Goal: Information Seeking & Learning: Learn about a topic

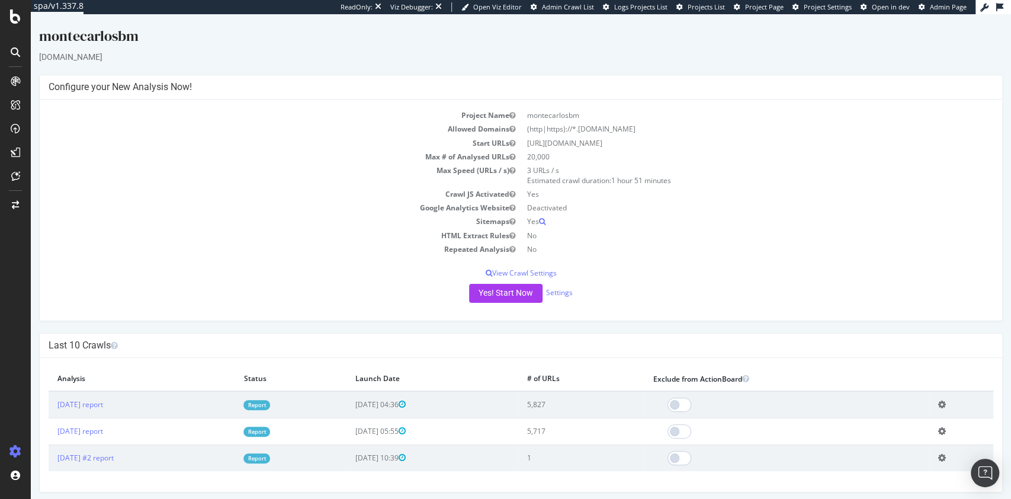
click at [270, 404] on link "Report" at bounding box center [256, 405] width 27 height 10
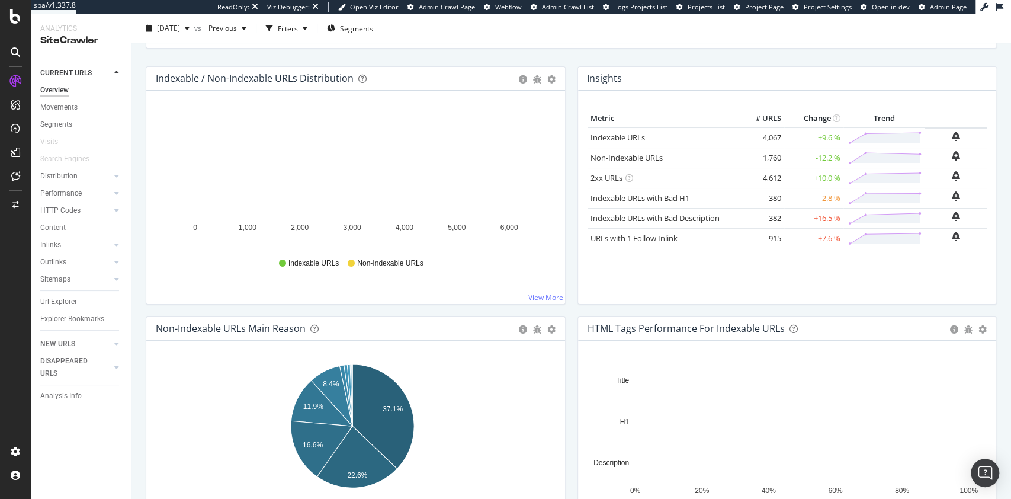
scroll to position [79, 0]
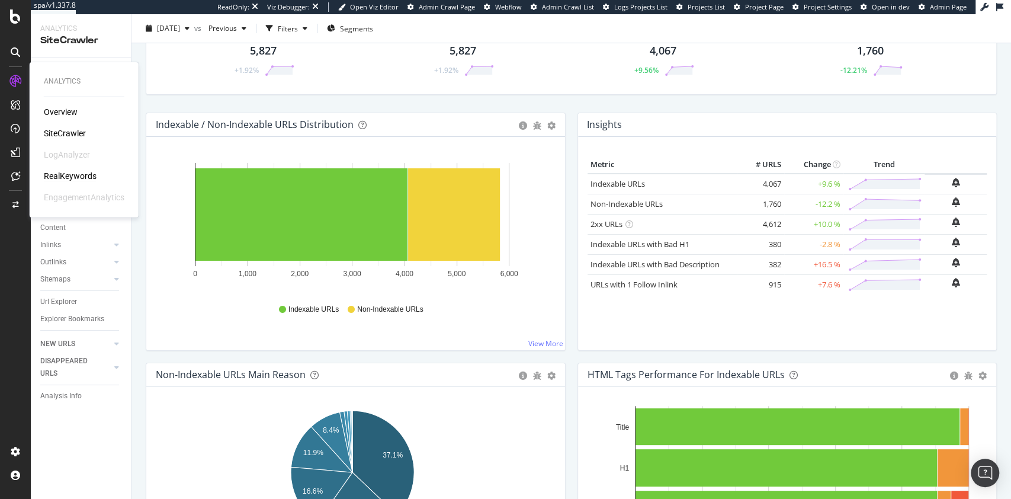
click at [56, 178] on div "RealKeywords" at bounding box center [70, 176] width 53 height 12
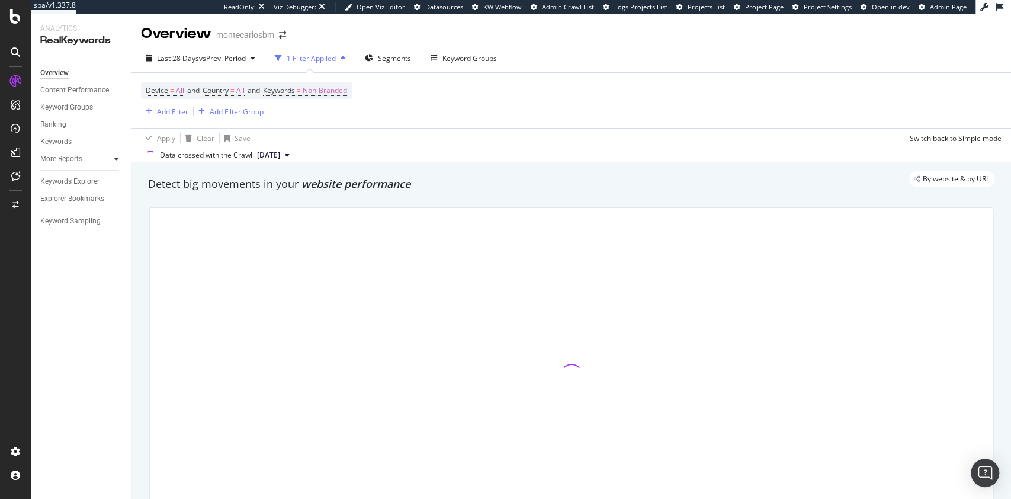
click at [117, 160] on icon at bounding box center [116, 158] width 5 height 7
click at [68, 208] on div "Content" at bounding box center [58, 210] width 25 height 12
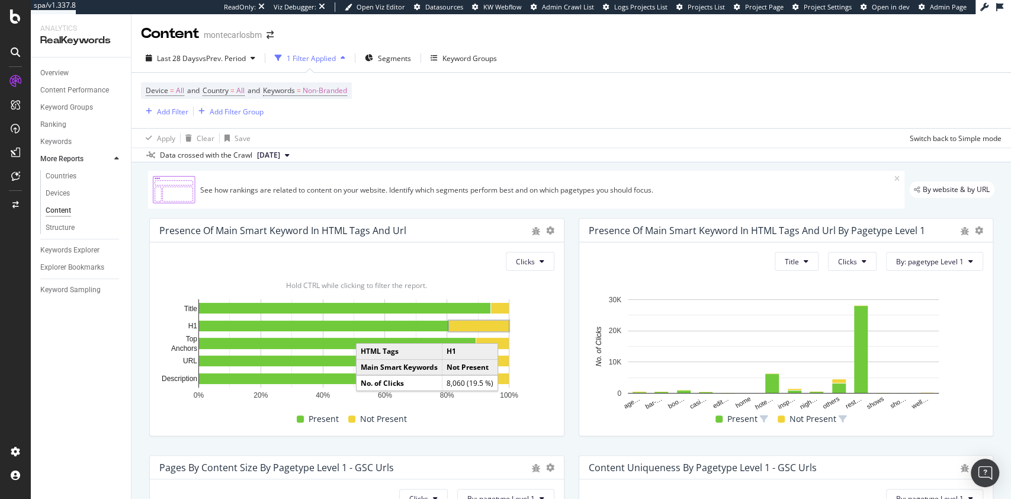
click at [478, 331] on rect "A chart." at bounding box center [479, 325] width 60 height 11
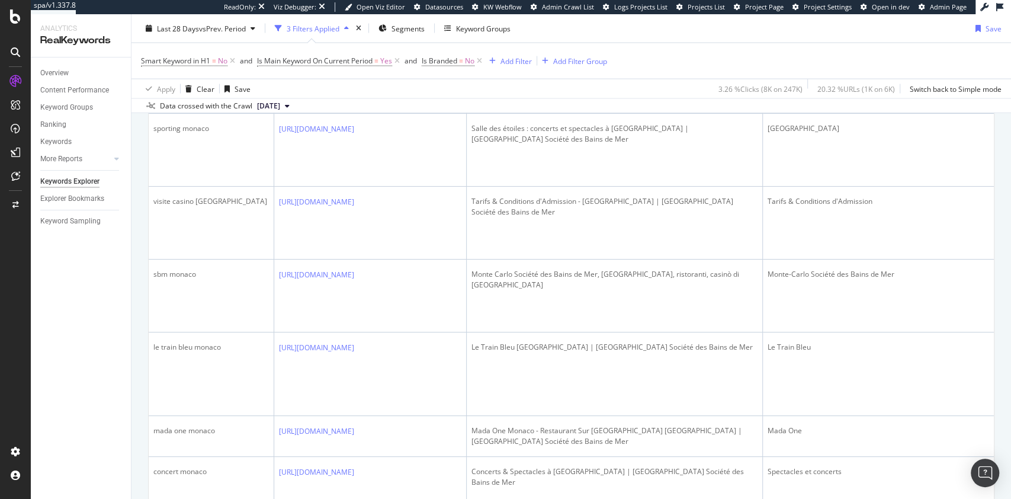
scroll to position [1658, 0]
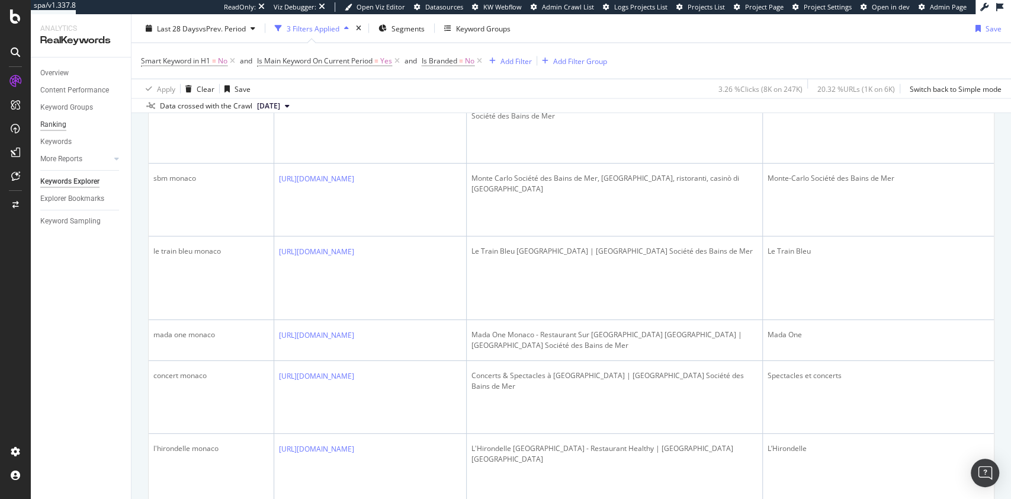
click at [62, 122] on div "Ranking" at bounding box center [53, 124] width 26 height 12
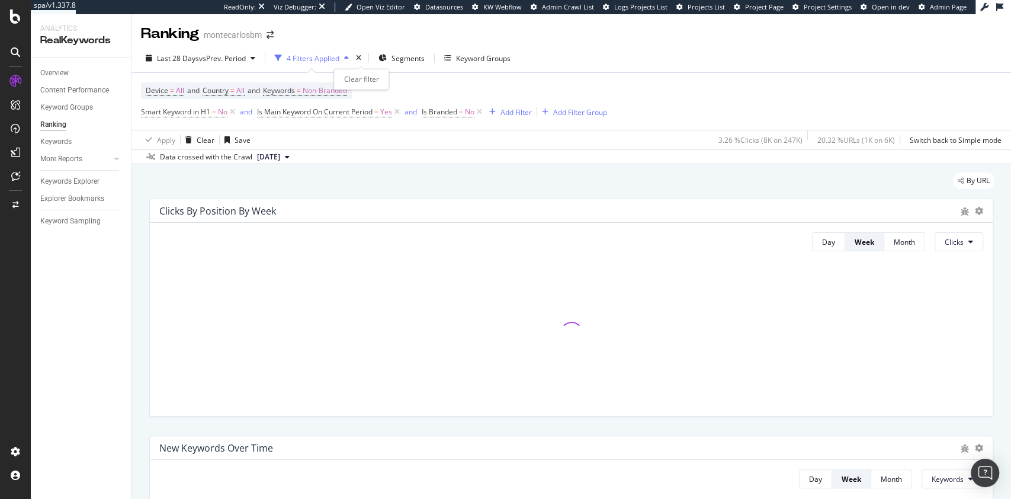
click at [359, 53] on div "times" at bounding box center [359, 58] width 10 height 12
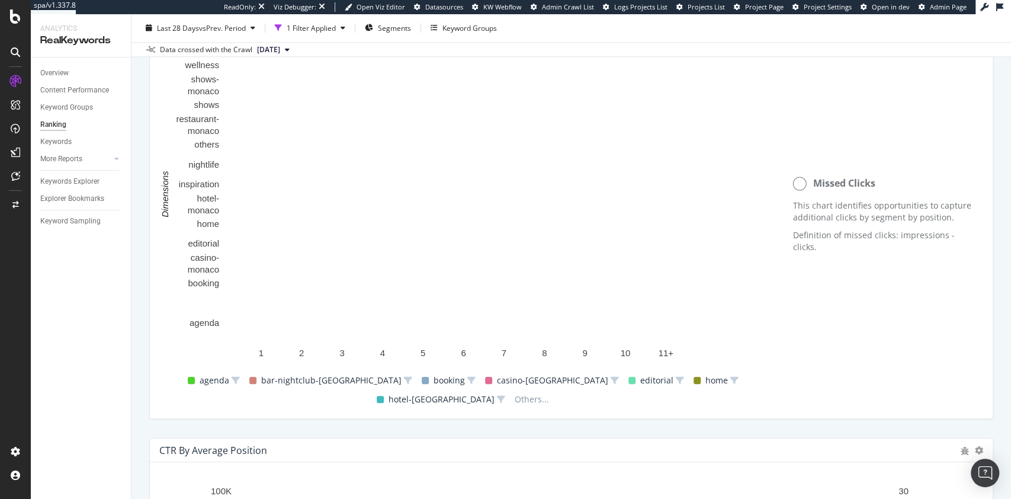
scroll to position [789, 0]
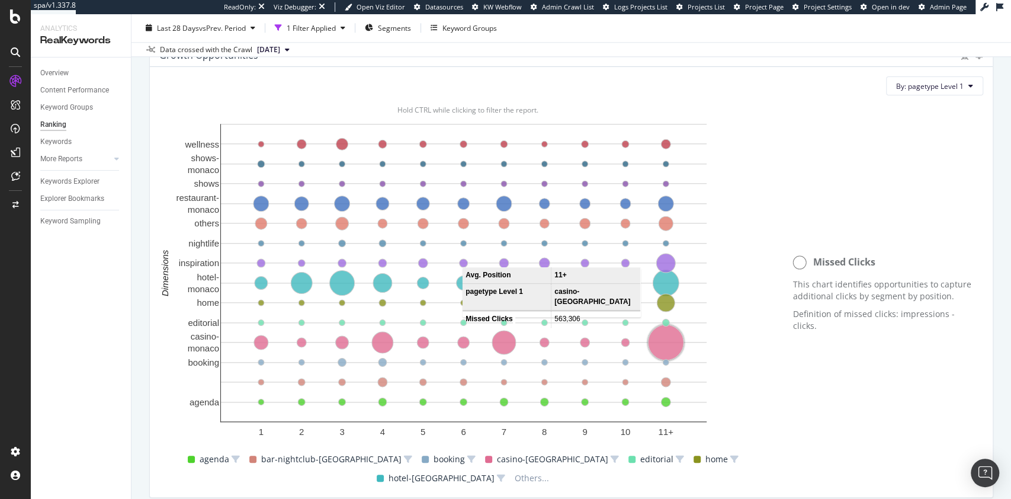
click at [667, 343] on circle "A chart." at bounding box center [666, 343] width 36 height 36
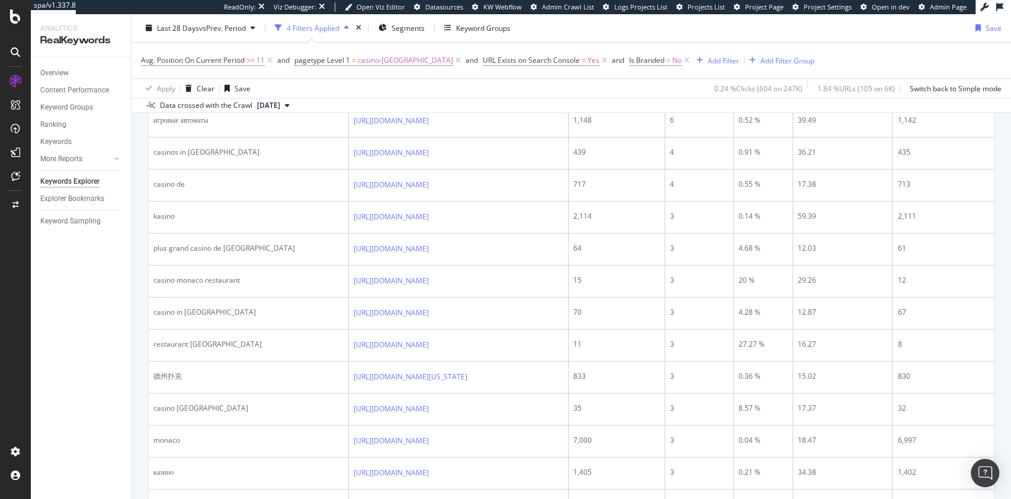
scroll to position [1026, 0]
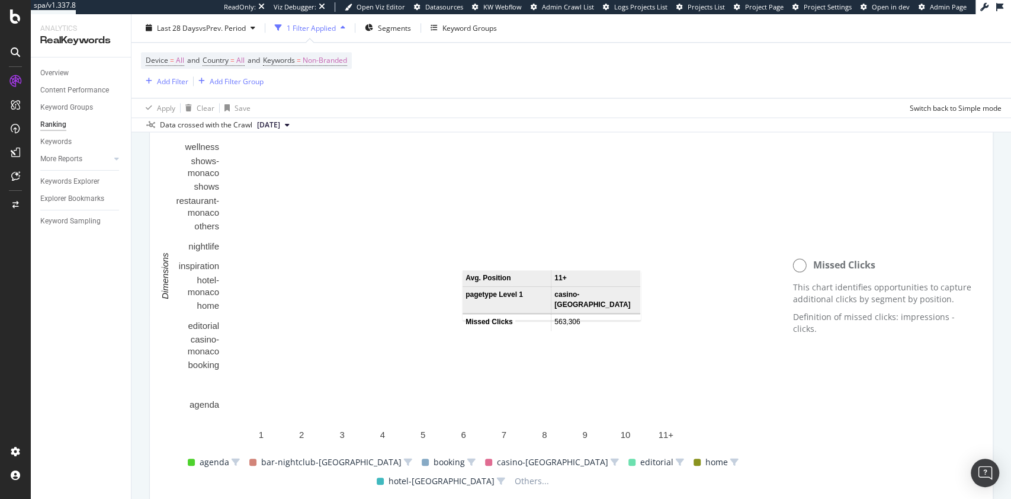
scroll to position [863, 0]
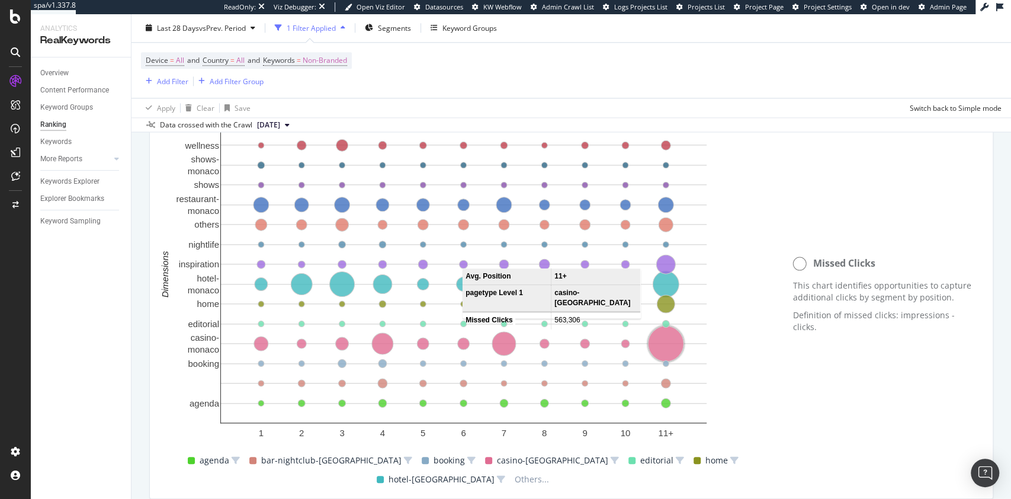
click at [666, 348] on circle "A chart." at bounding box center [666, 344] width 36 height 36
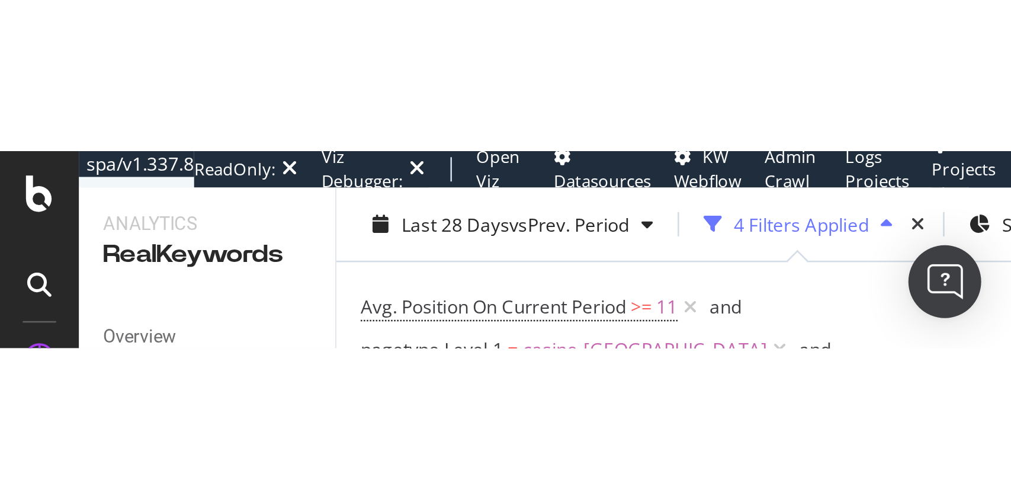
scroll to position [382, 0]
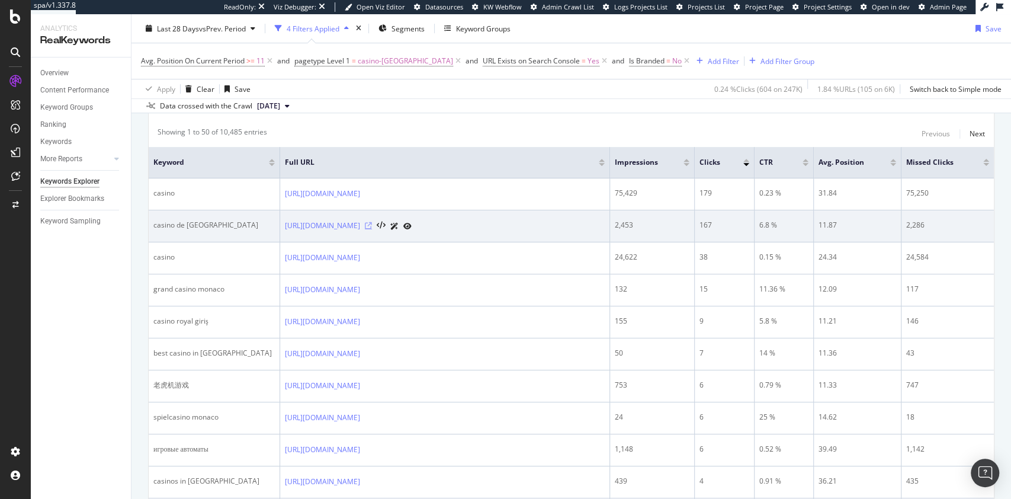
drag, startPoint x: 489, startPoint y: 225, endPoint x: 532, endPoint y: 223, distance: 43.3
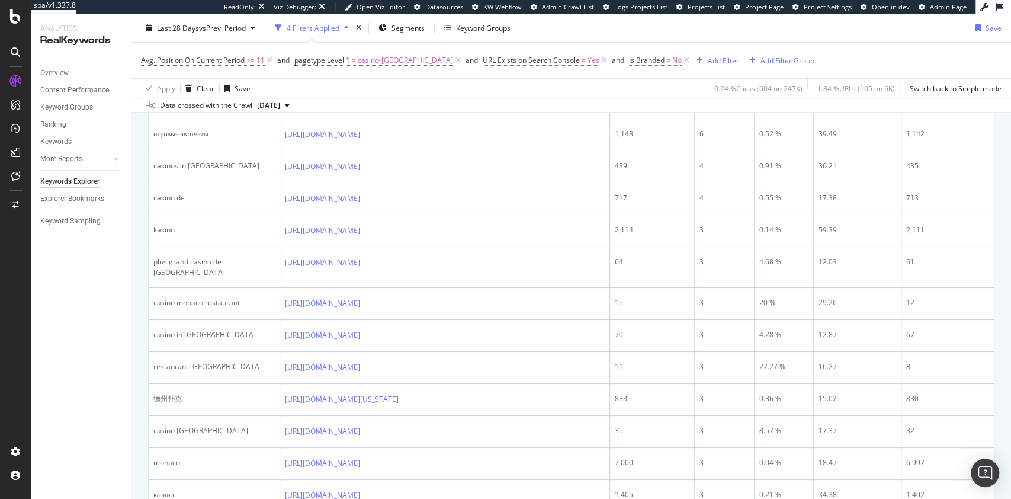
scroll to position [698, 0]
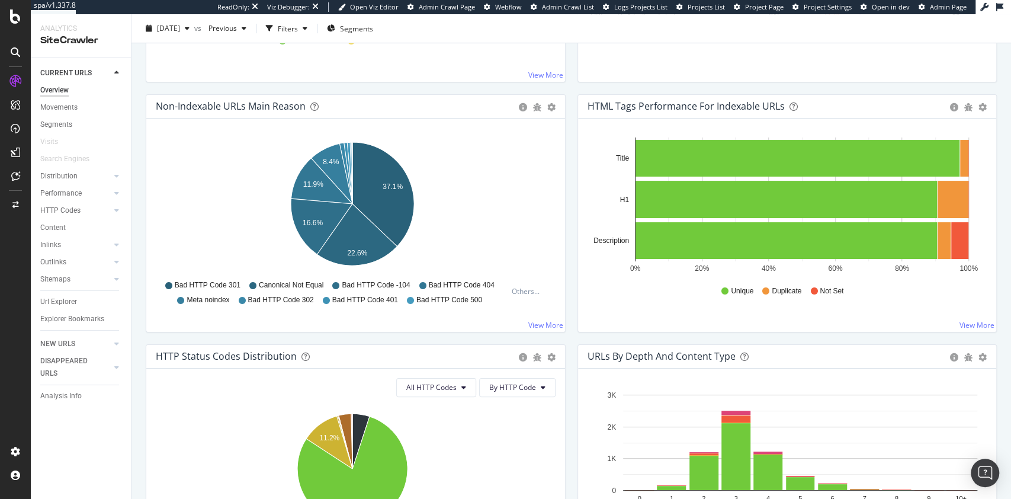
scroll to position [316, 0]
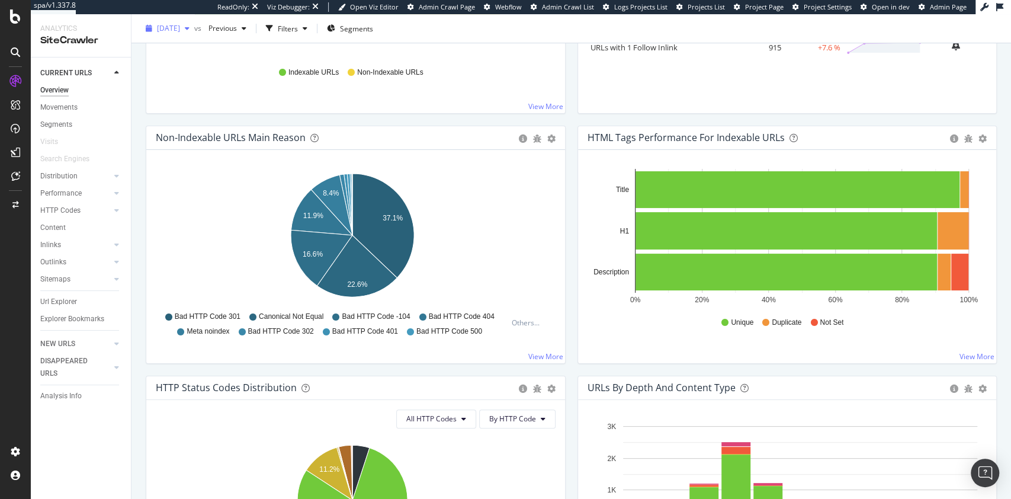
click at [180, 31] on span "[DATE]" at bounding box center [168, 28] width 23 height 10
click at [563, 116] on div "Indexable / Non-Indexable URLs Distribution Bar Bar (by Percentage) Table Expor…" at bounding box center [356, 1] width 432 height 250
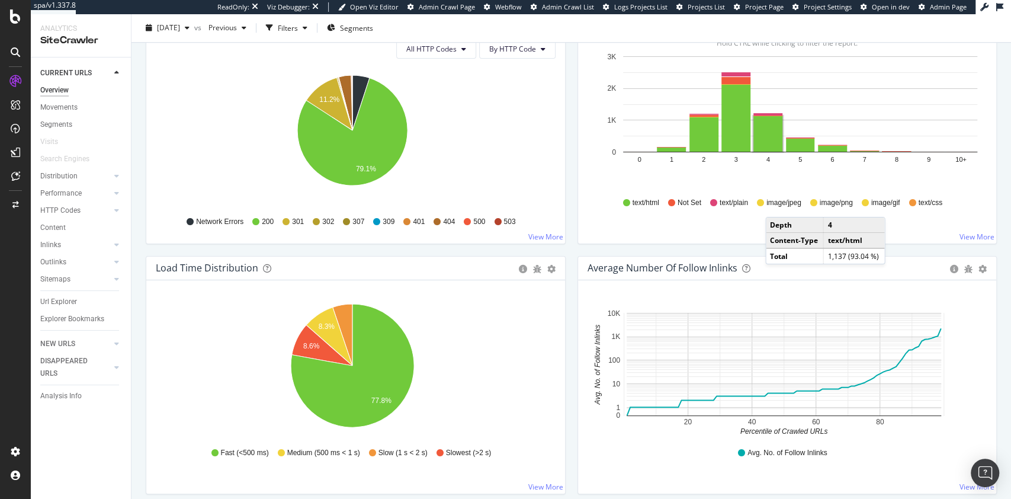
scroll to position [687, 0]
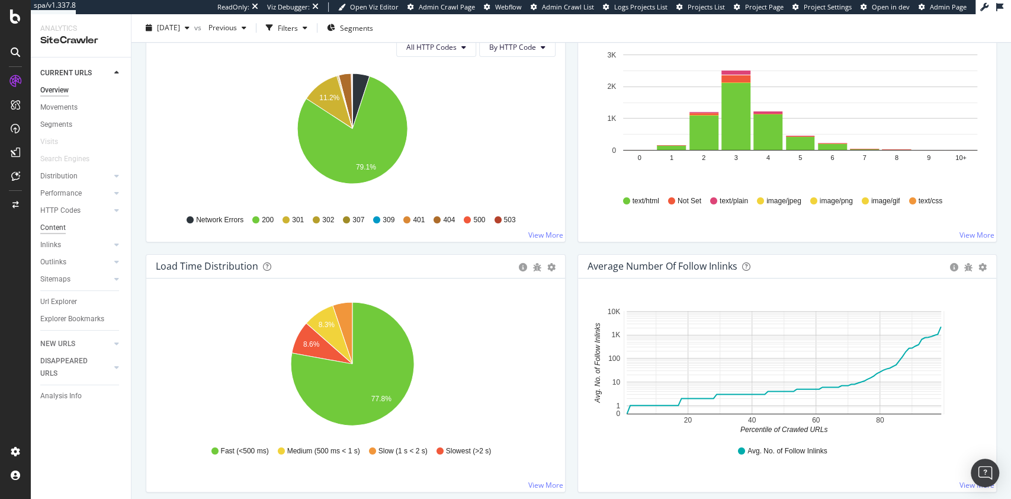
click at [53, 227] on div "Content" at bounding box center [52, 227] width 25 height 12
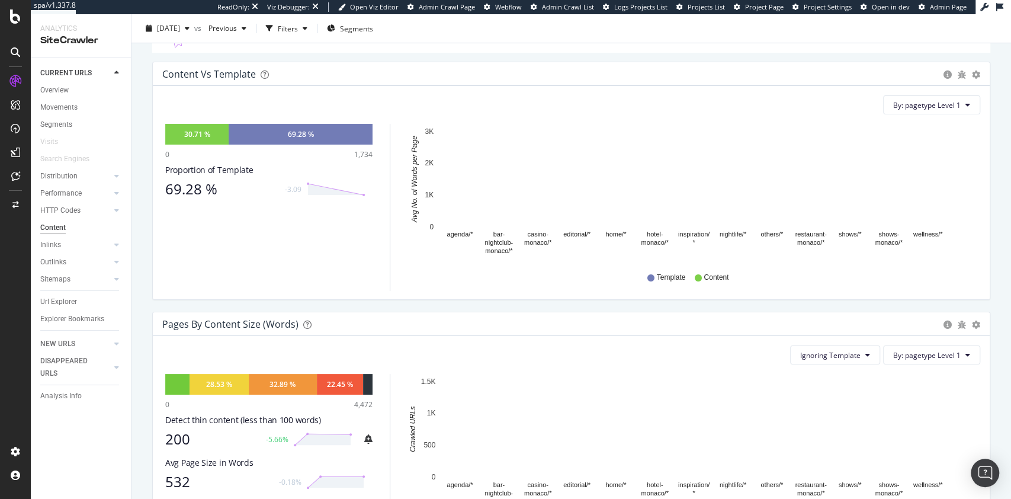
scroll to position [148, 0]
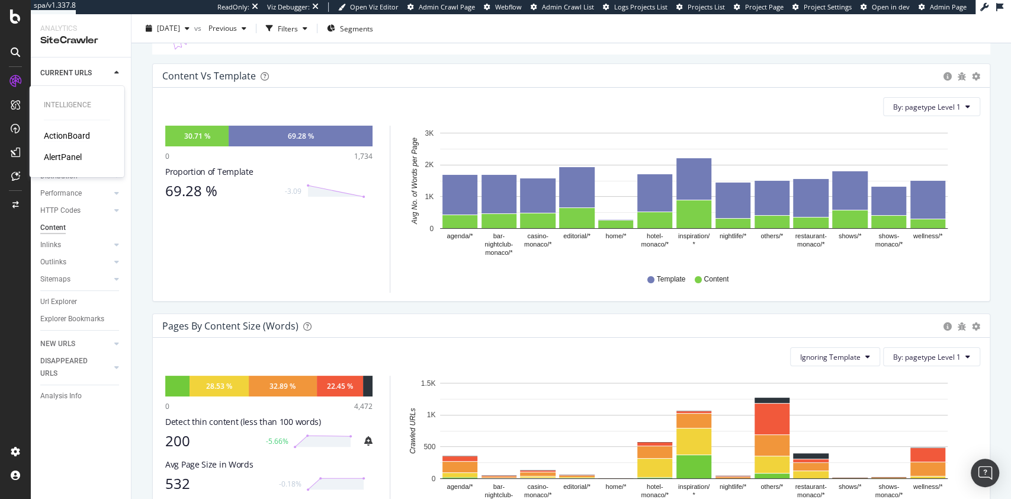
click at [68, 133] on div "ActionBoard" at bounding box center [67, 136] width 46 height 12
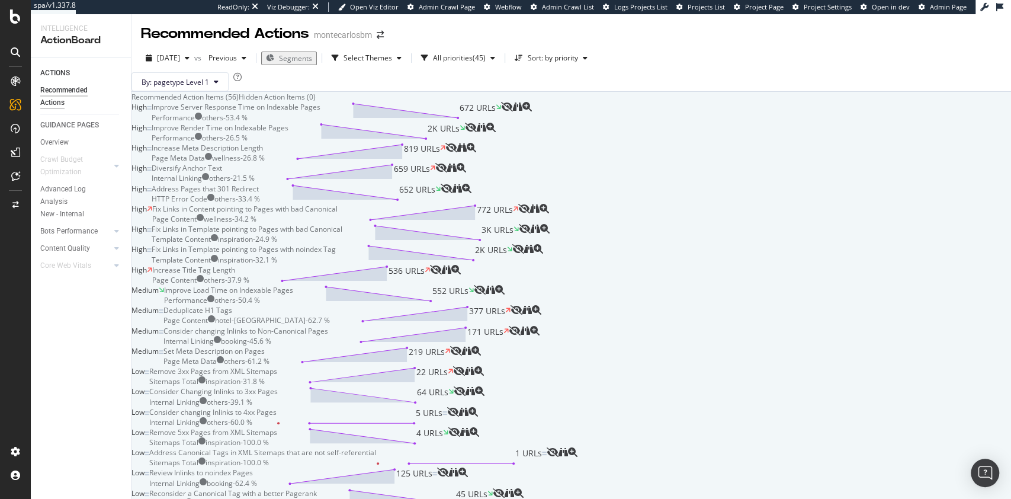
click at [381, 183] on div "Diversify Anchor Text Internal Linking others - 21.5 % 659 URLs" at bounding box center [294, 173] width 284 height 20
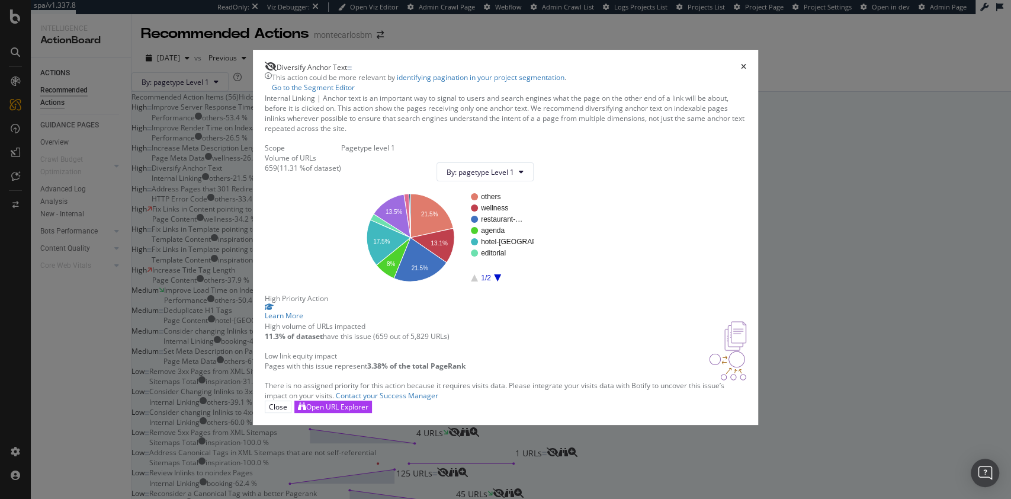
scroll to position [99, 0]
click at [741, 63] on icon "times" at bounding box center [743, 66] width 5 height 7
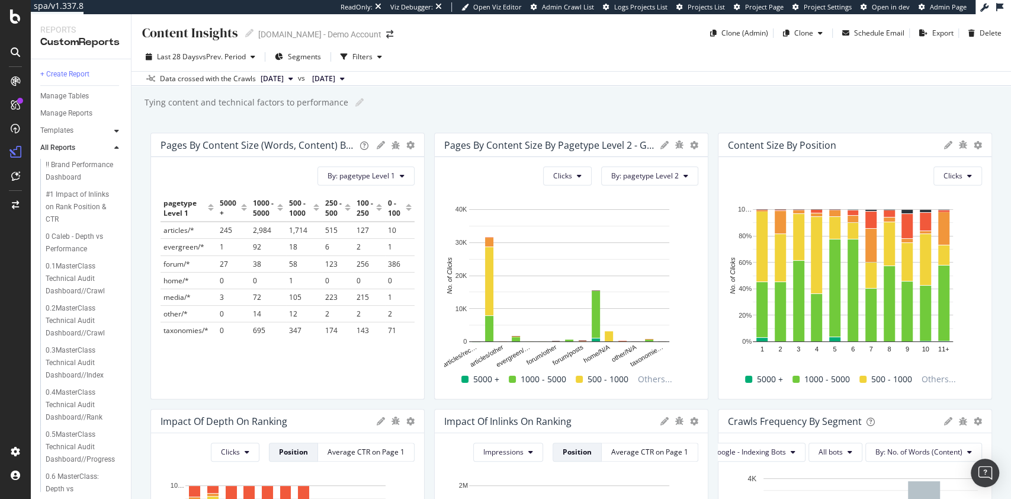
click at [115, 127] on icon at bounding box center [116, 130] width 5 height 7
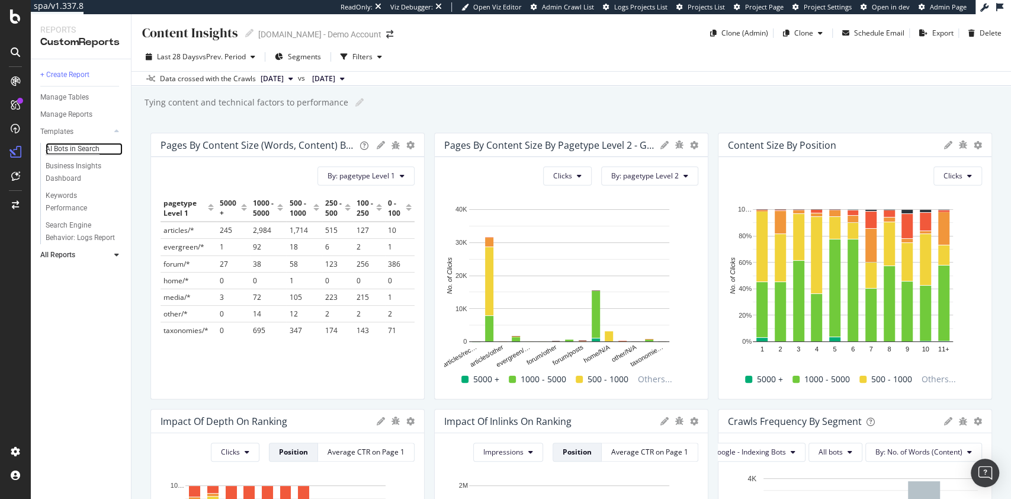
click at [78, 149] on div "AI Bots in Search" at bounding box center [73, 149] width 54 height 12
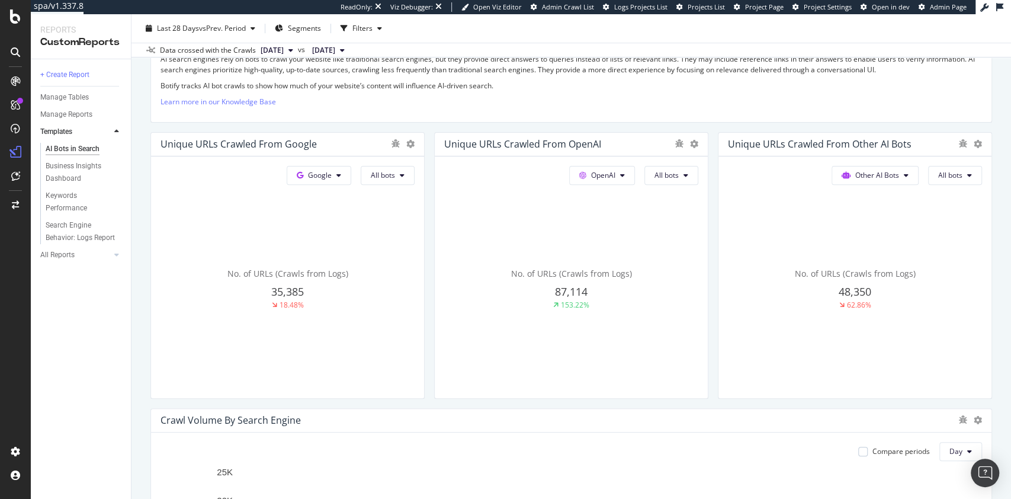
scroll to position [230, 0]
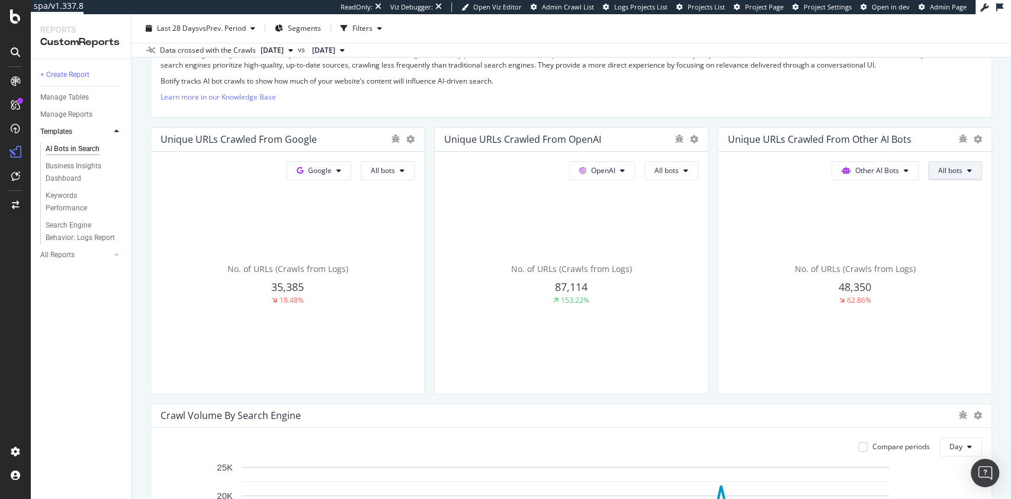
click at [404, 169] on icon at bounding box center [402, 170] width 5 height 7
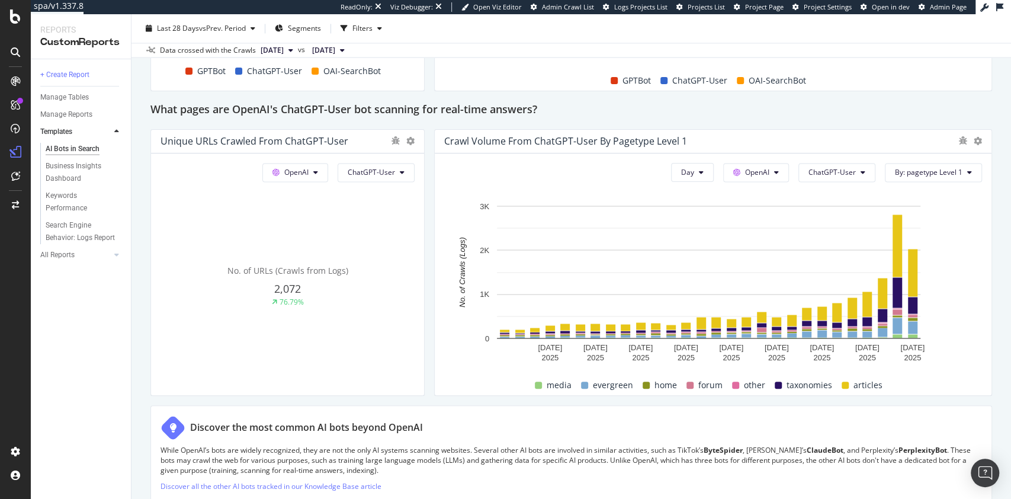
scroll to position [1264, 0]
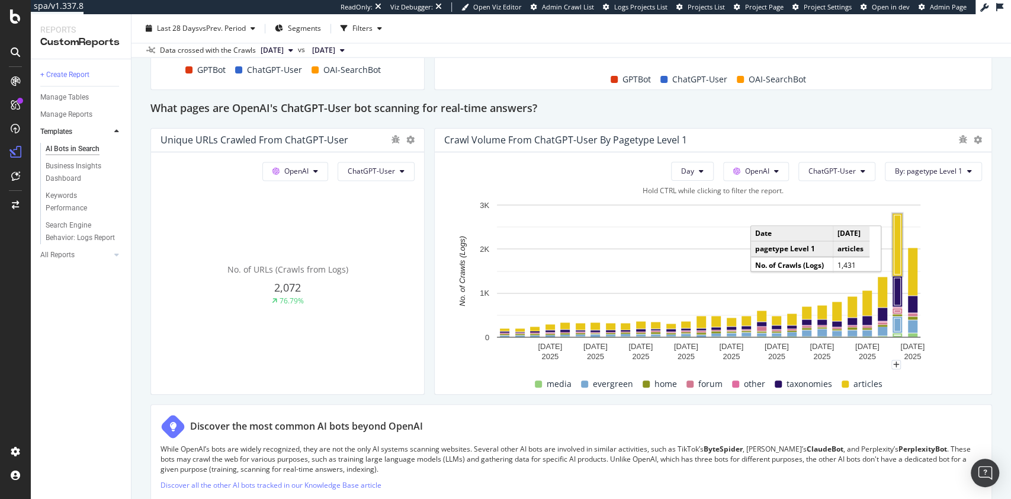
click at [894, 238] on rect "A chart." at bounding box center [897, 243] width 7 height 59
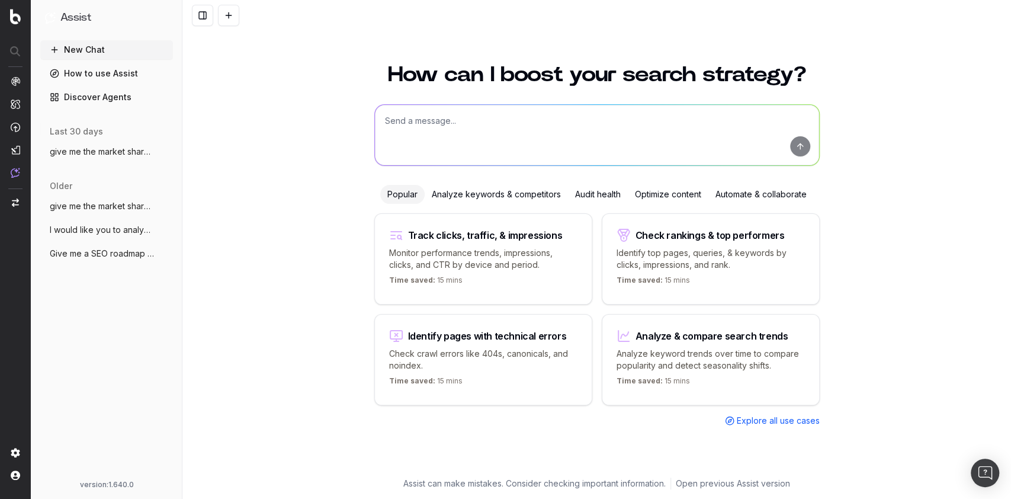
click at [116, 156] on span "give me the market share of voice on "bi" at bounding box center [102, 152] width 104 height 12
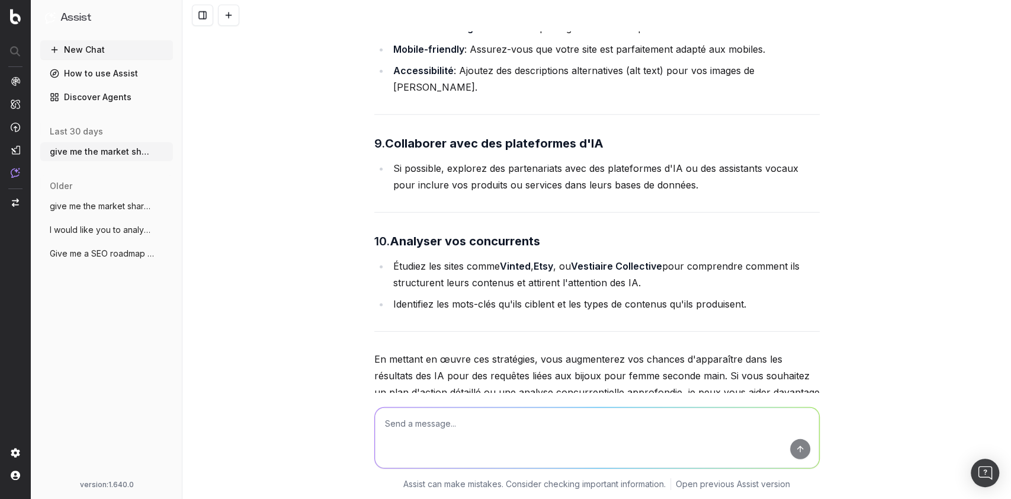
scroll to position [2148, 0]
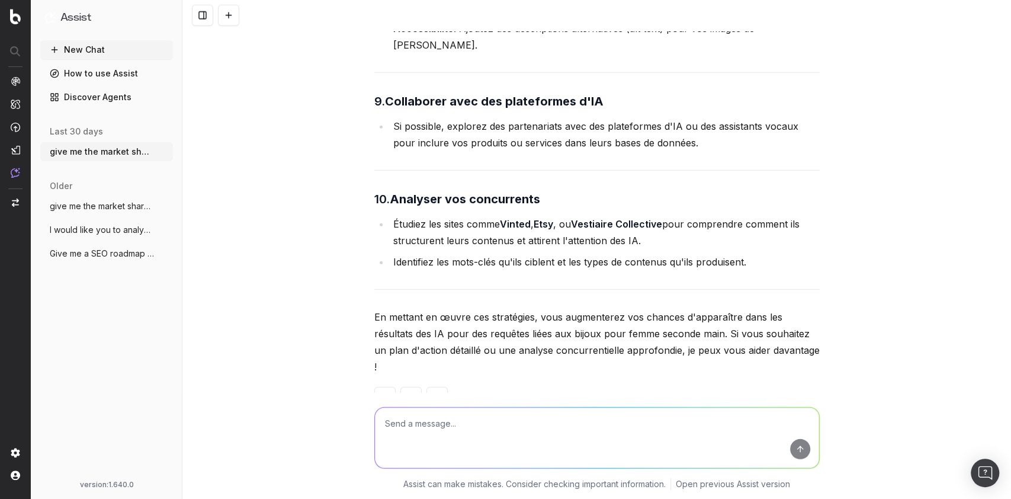
click at [104, 230] on span "I would like you to analyze the content" at bounding box center [102, 230] width 104 height 12
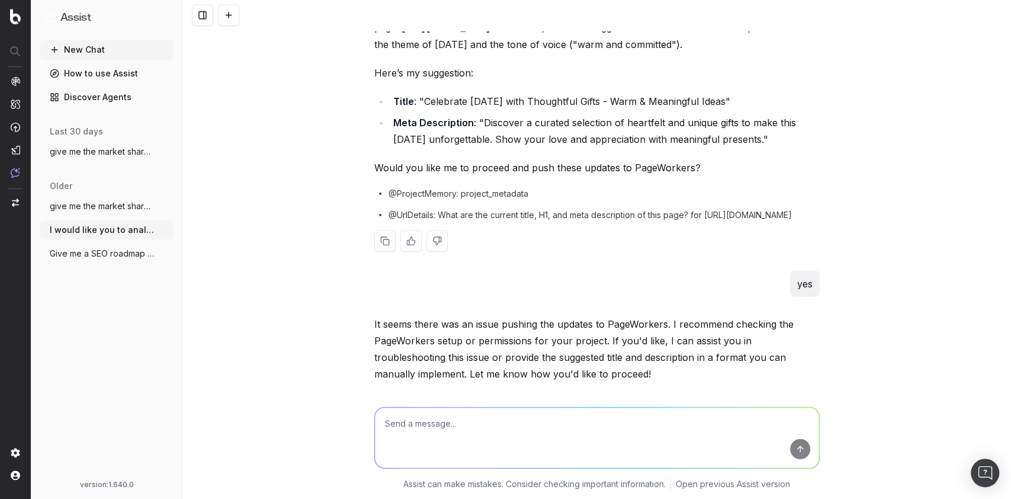
scroll to position [1813, 0]
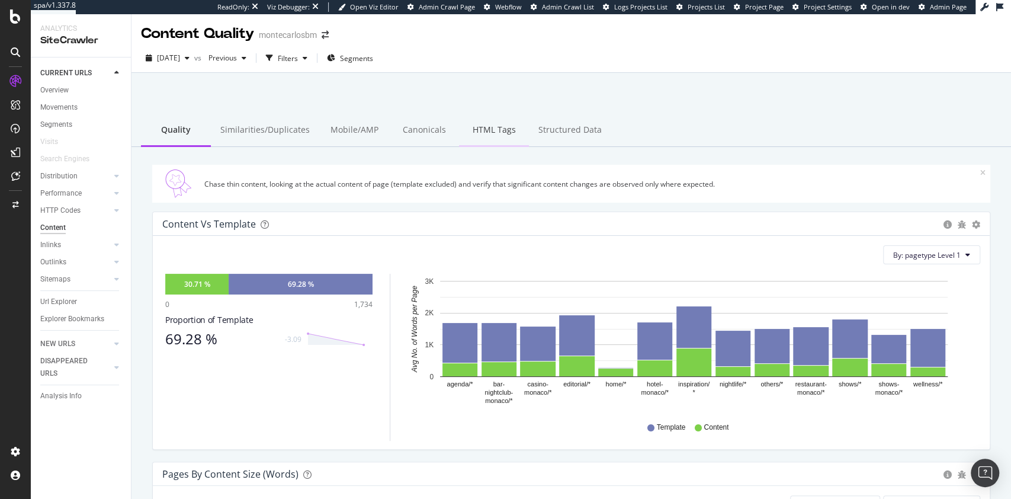
click at [495, 117] on div "HTML Tags" at bounding box center [494, 130] width 70 height 33
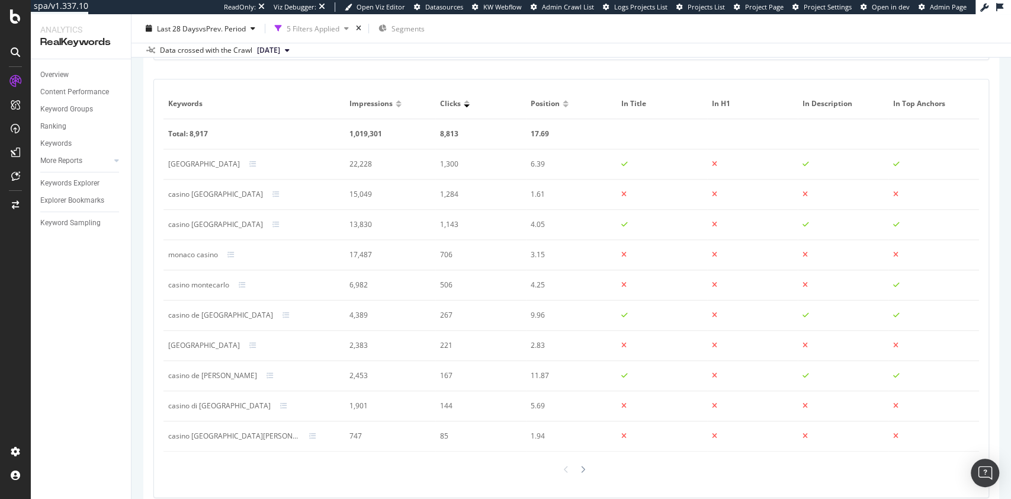
scroll to position [673, 0]
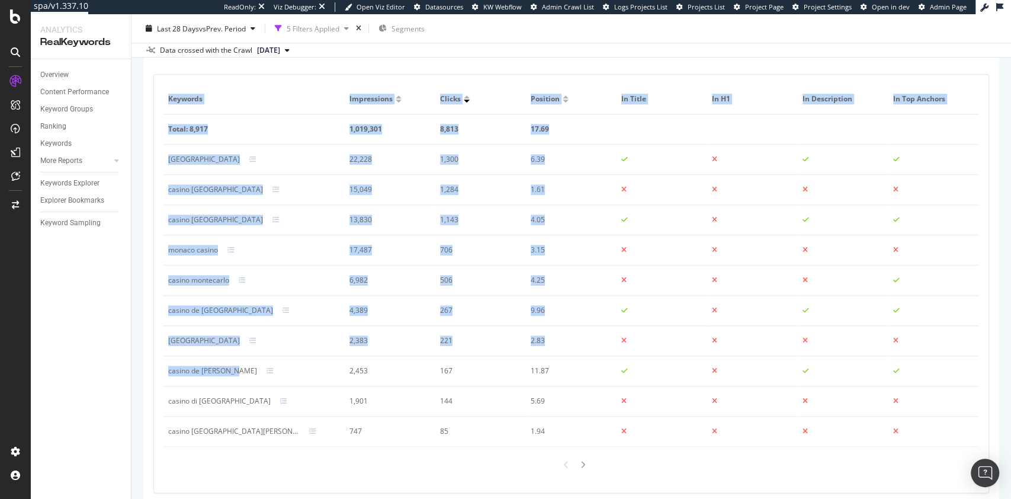
drag, startPoint x: 161, startPoint y: 377, endPoint x: 235, endPoint y: 373, distance: 74.1
click at [235, 373] on div "Keywords Impressions Clicks Position In Title In H1 In Description In Top Ancho…" at bounding box center [571, 283] width 834 height 417
click at [164, 370] on td "casino de [PERSON_NAME]" at bounding box center [253, 371] width 181 height 30
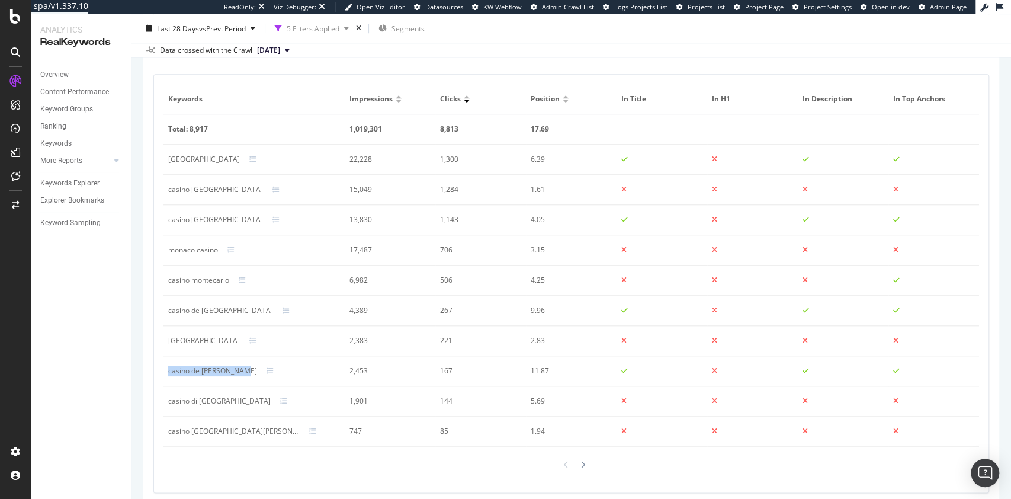
drag, startPoint x: 169, startPoint y: 371, endPoint x: 240, endPoint y: 374, distance: 71.7
click at [240, 373] on div "casino de [PERSON_NAME]" at bounding box center [212, 370] width 89 height 11
copy div "casino de [PERSON_NAME]"
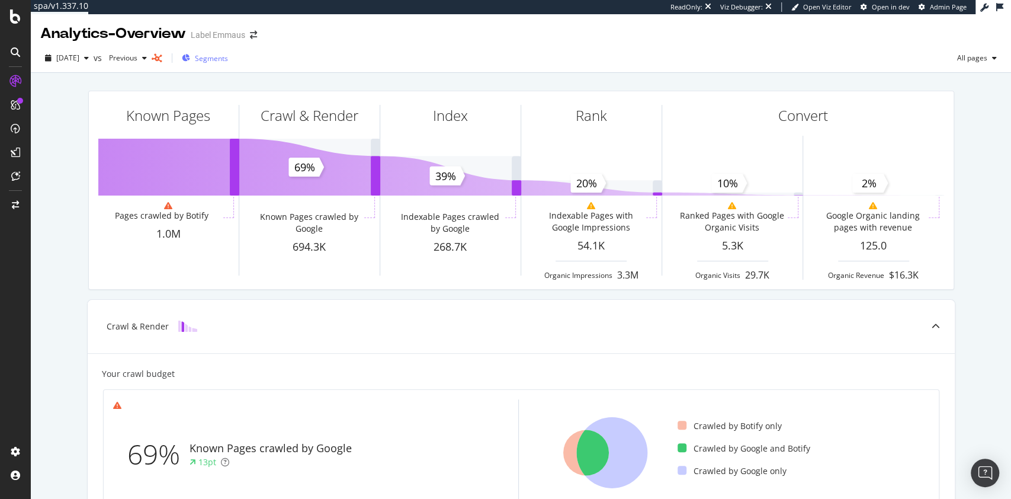
click at [228, 63] on div "Segments" at bounding box center [205, 58] width 46 height 18
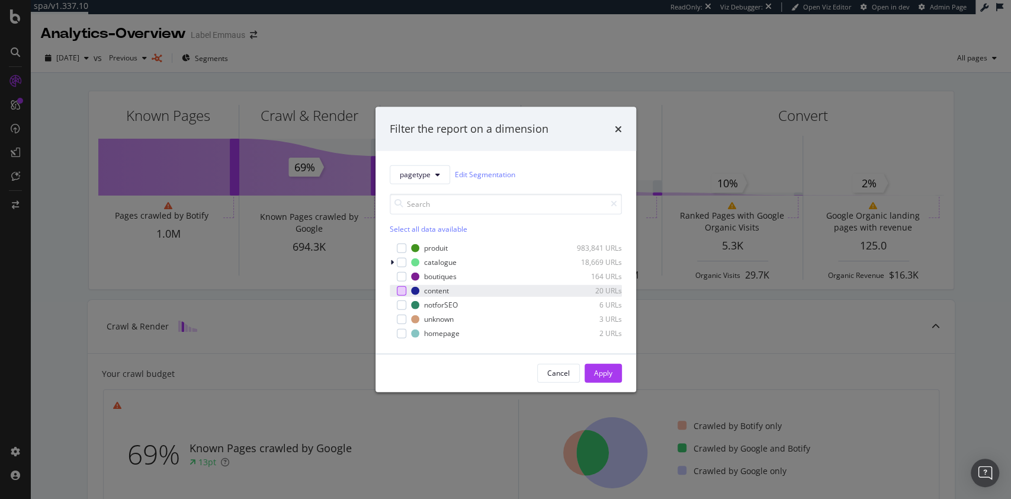
click at [400, 293] on div "modal" at bounding box center [401, 289] width 9 height 9
click at [603, 368] on div "Apply" at bounding box center [603, 373] width 18 height 10
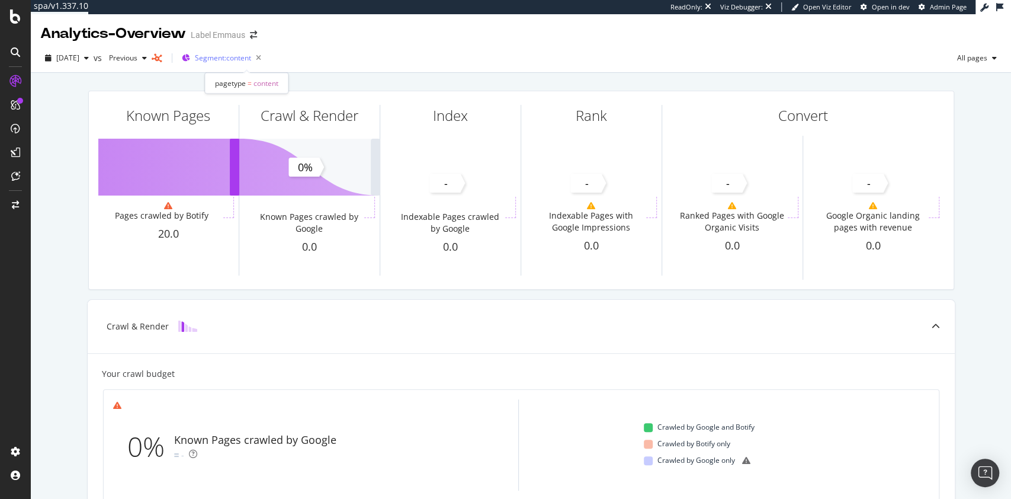
click at [259, 63] on div "Segment: content" at bounding box center [230, 58] width 71 height 17
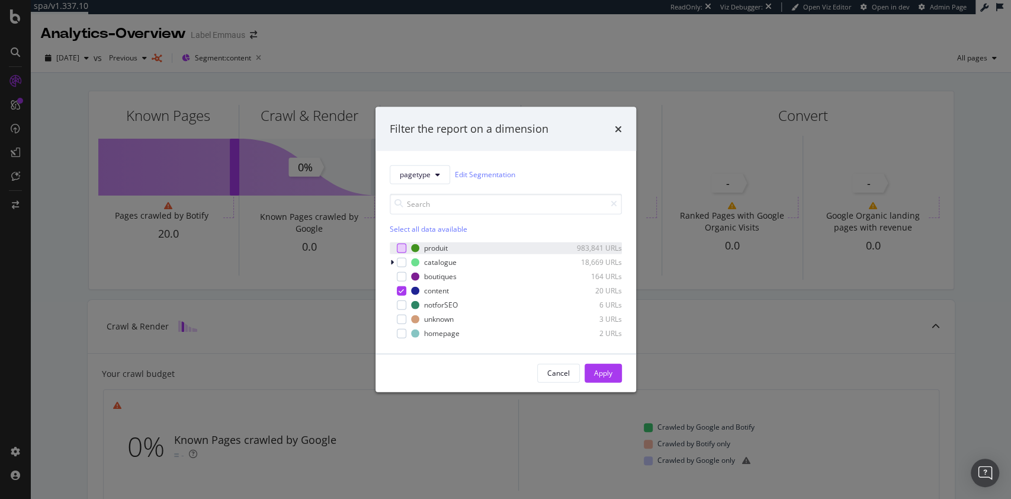
click at [404, 244] on div "modal" at bounding box center [401, 247] width 9 height 9
click at [404, 291] on div "modal" at bounding box center [401, 289] width 9 height 9
click at [602, 370] on div "Apply" at bounding box center [603, 373] width 18 height 10
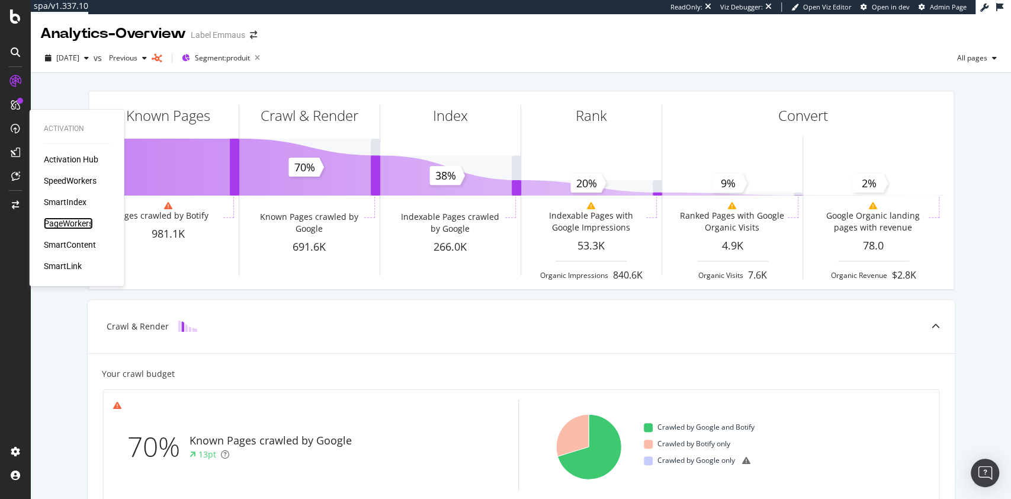
click at [78, 220] on div "PageWorkers" at bounding box center [68, 223] width 49 height 12
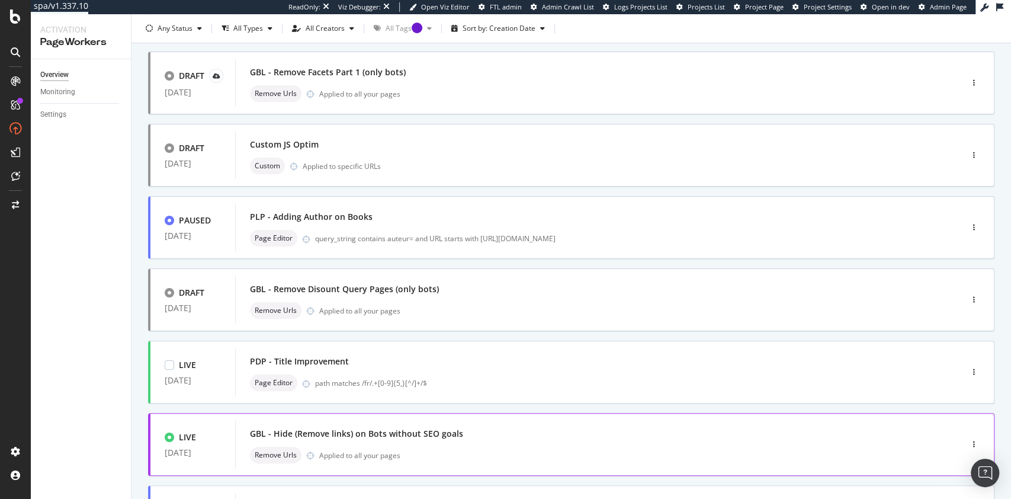
scroll to position [142, 0]
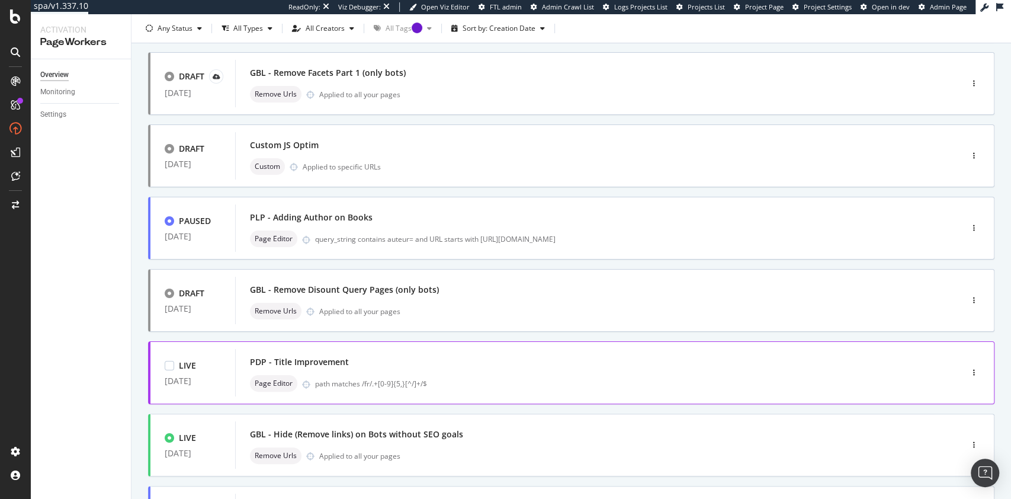
click at [448, 351] on div "PDP - Title Improvement Page Editor path matches /fr/.+[0-9]{5,}[^/]+/$" at bounding box center [580, 372] width 690 height 47
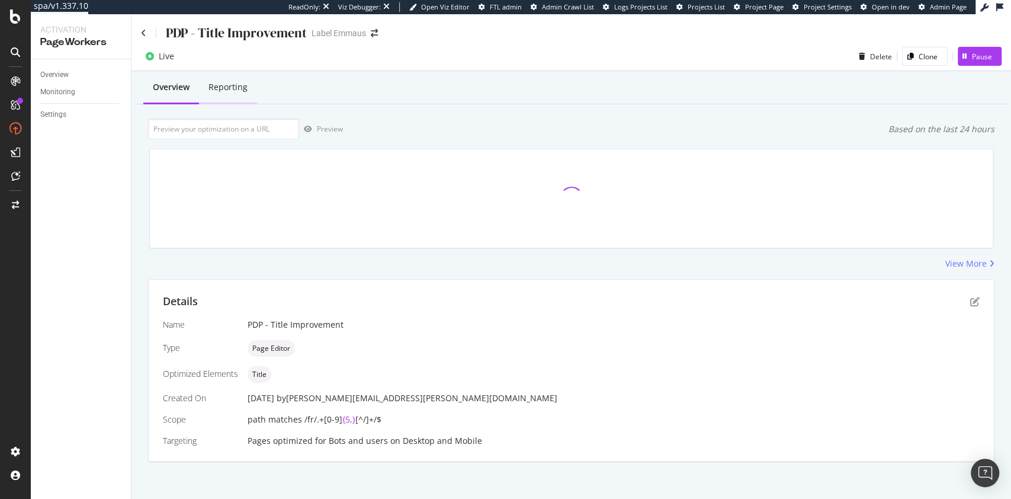
click at [237, 86] on div "Reporting" at bounding box center [227, 87] width 39 height 12
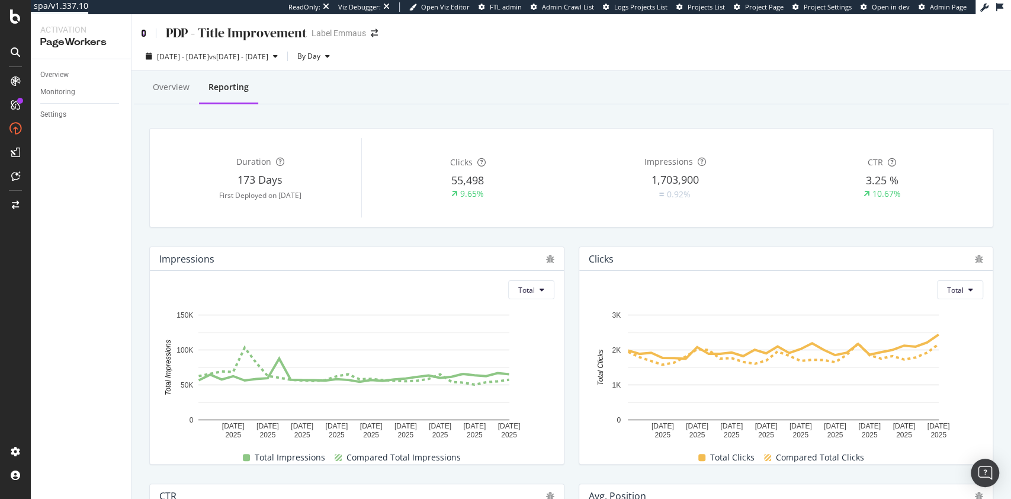
click at [142, 34] on icon at bounding box center [143, 33] width 5 height 8
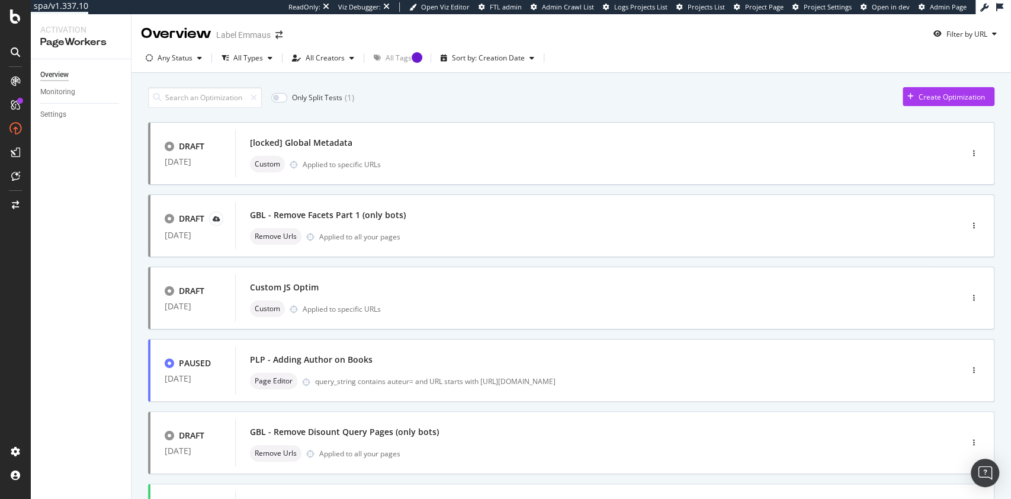
click at [279, 102] on div "Only Split Tests ( 1 )" at bounding box center [312, 98] width 83 height 12
click at [284, 95] on input "checkbox" at bounding box center [279, 97] width 16 height 9
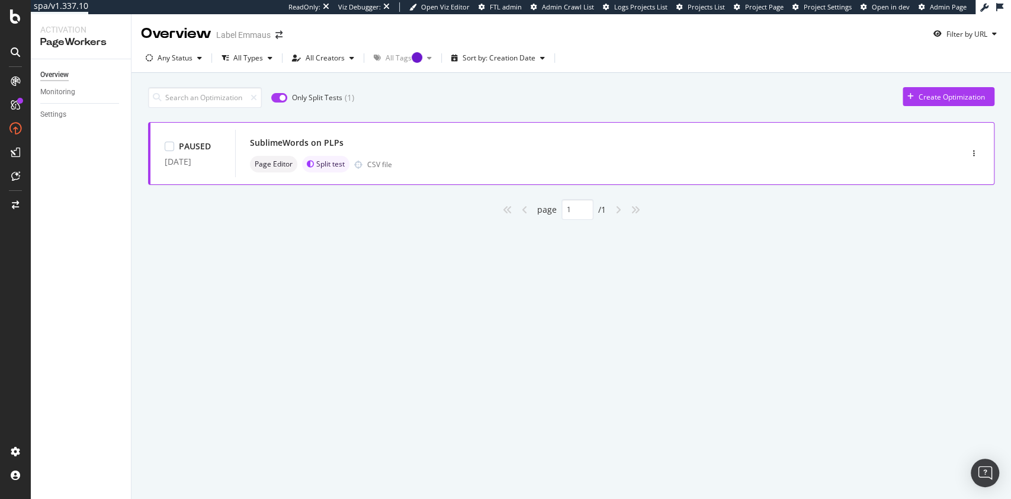
click at [435, 139] on div "SublimeWords on PLPs" at bounding box center [580, 142] width 661 height 17
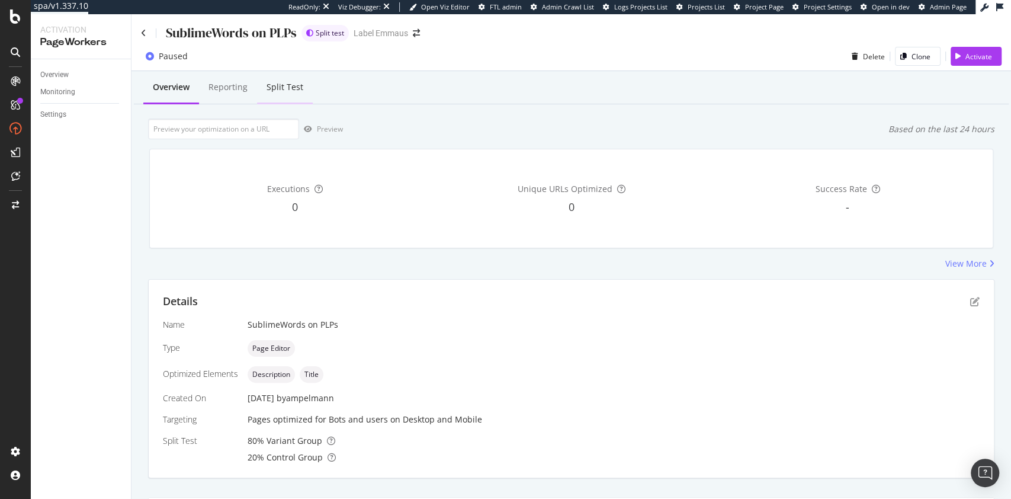
click at [280, 82] on div "Split Test" at bounding box center [284, 87] width 37 height 12
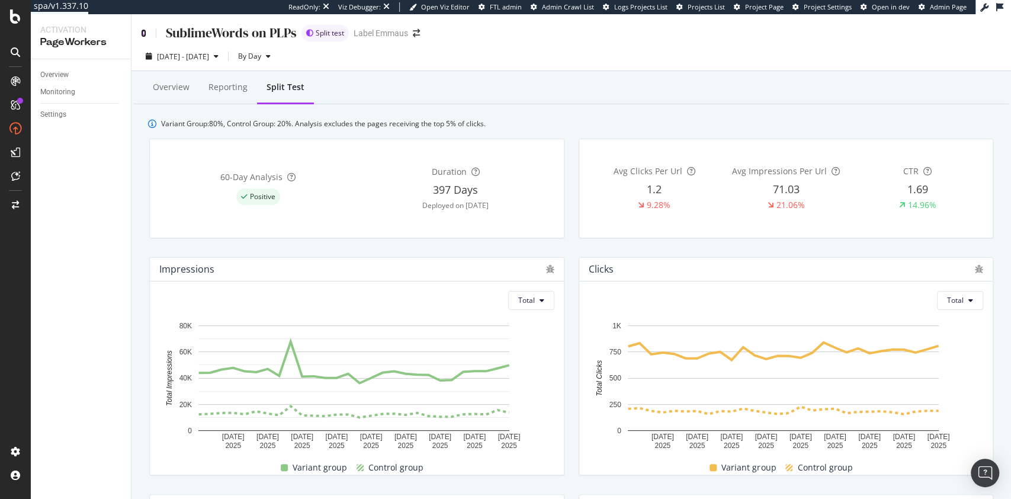
click at [146, 34] on icon at bounding box center [143, 33] width 5 height 8
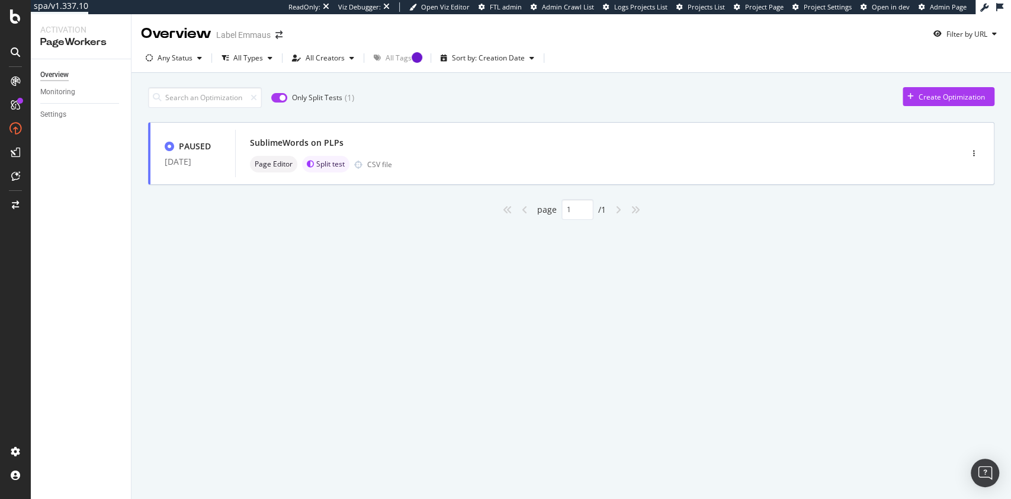
click at [277, 107] on div "Only Split Tests ( 1 )" at bounding box center [251, 97] width 206 height 21
click at [284, 90] on div "Only Split Tests ( 1 )" at bounding box center [251, 97] width 206 height 21
click at [282, 97] on input "checkbox" at bounding box center [279, 97] width 16 height 9
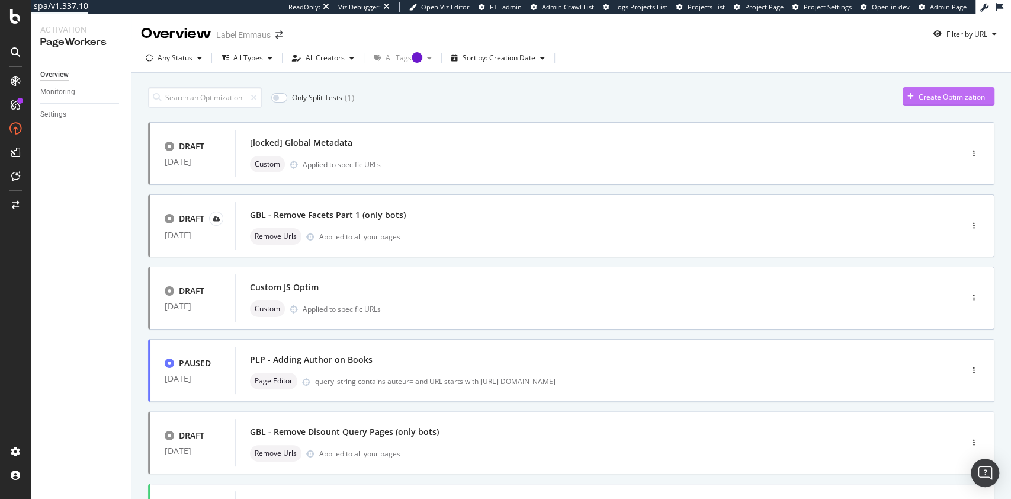
click at [932, 102] on div "Create Optimization" at bounding box center [943, 97] width 82 height 18
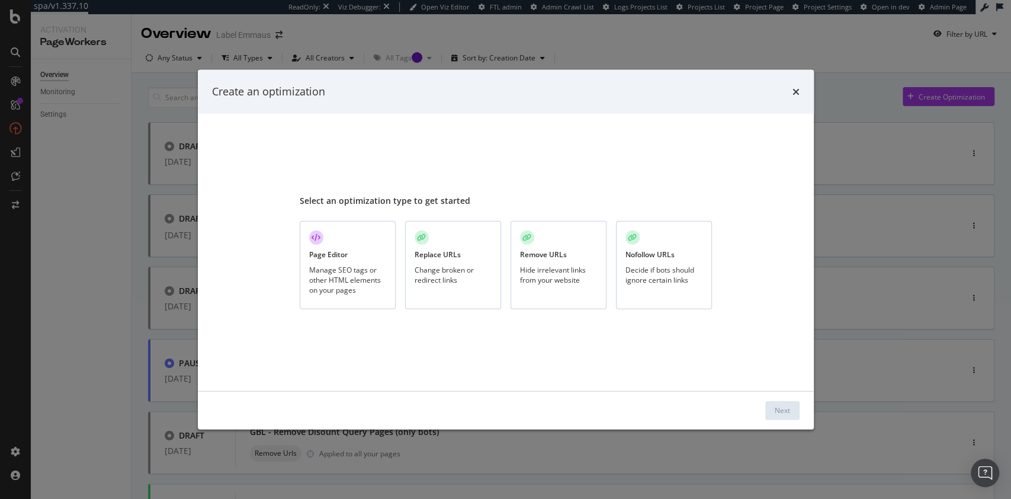
click at [549, 263] on div "Remove URLs Hide irrelevant links from your website" at bounding box center [558, 265] width 96 height 88
click at [474, 257] on div "Replace URLs Change broken or redirect links" at bounding box center [453, 265] width 96 height 88
click at [544, 264] on div "Hide irrelevant links from your website" at bounding box center [558, 274] width 77 height 20
click at [476, 274] on div "Change broken or redirect links" at bounding box center [453, 274] width 77 height 20
click at [788, 413] on div "Next" at bounding box center [782, 410] width 15 height 10
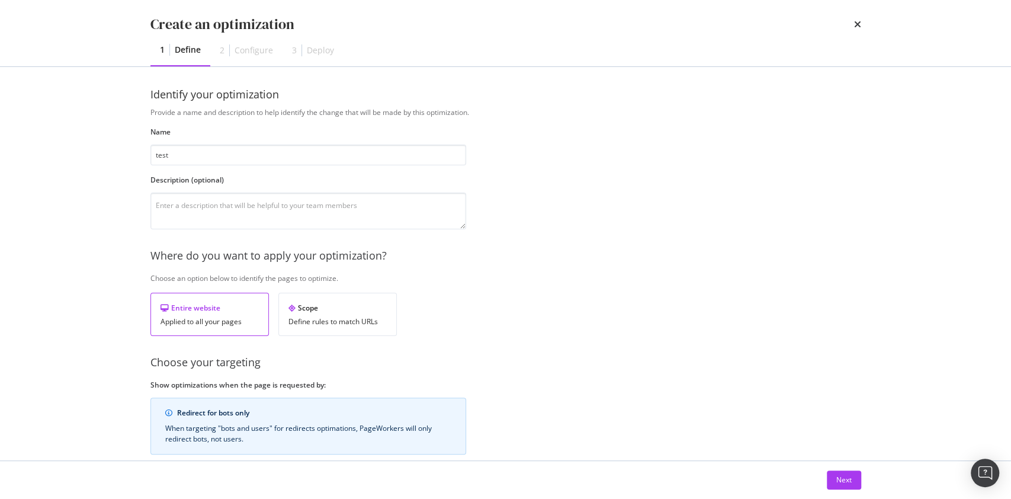
scroll to position [95, 0]
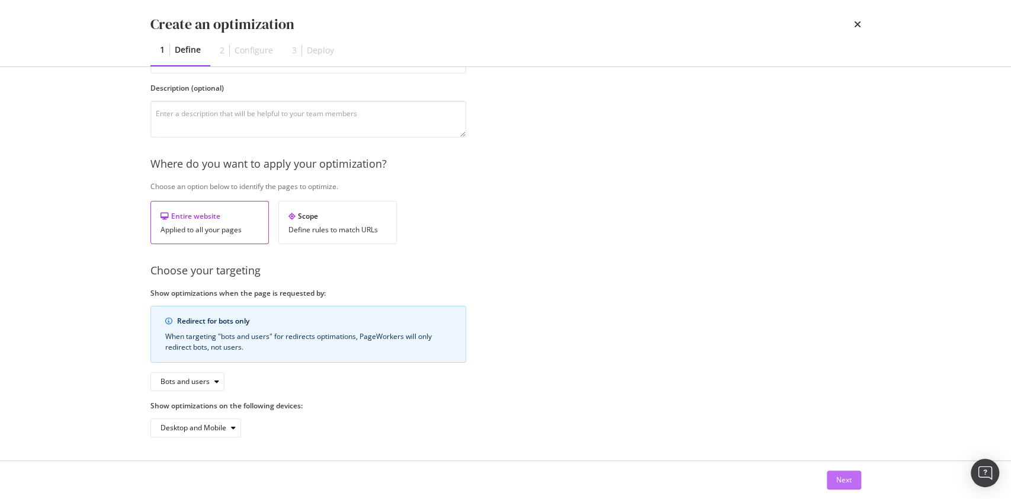
type input "test"
click at [839, 470] on button "Next" at bounding box center [844, 479] width 34 height 19
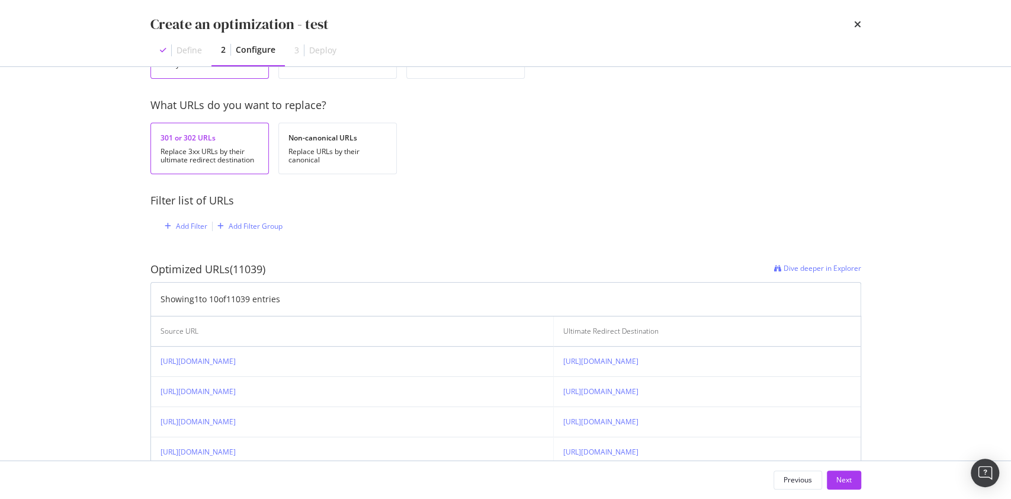
scroll to position [53, 0]
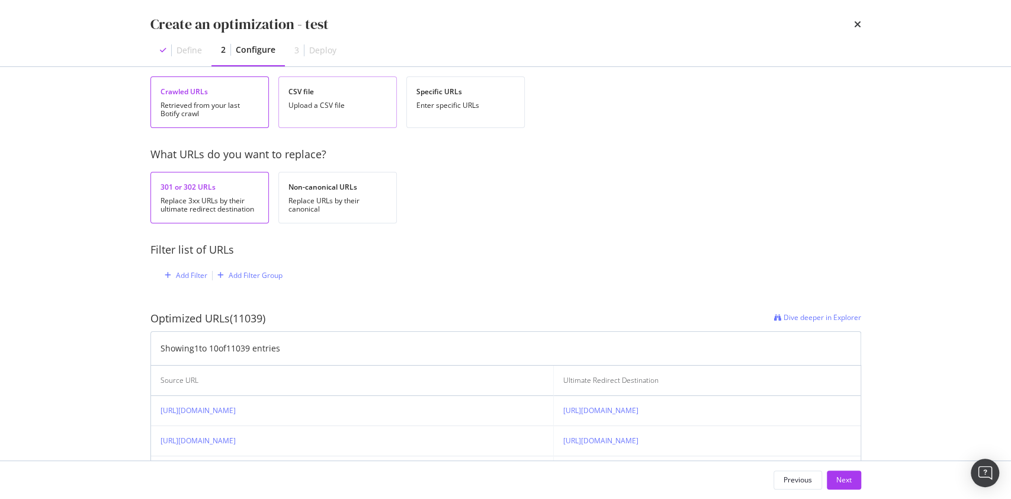
click at [339, 104] on div "Upload a CSV file" at bounding box center [337, 105] width 98 height 8
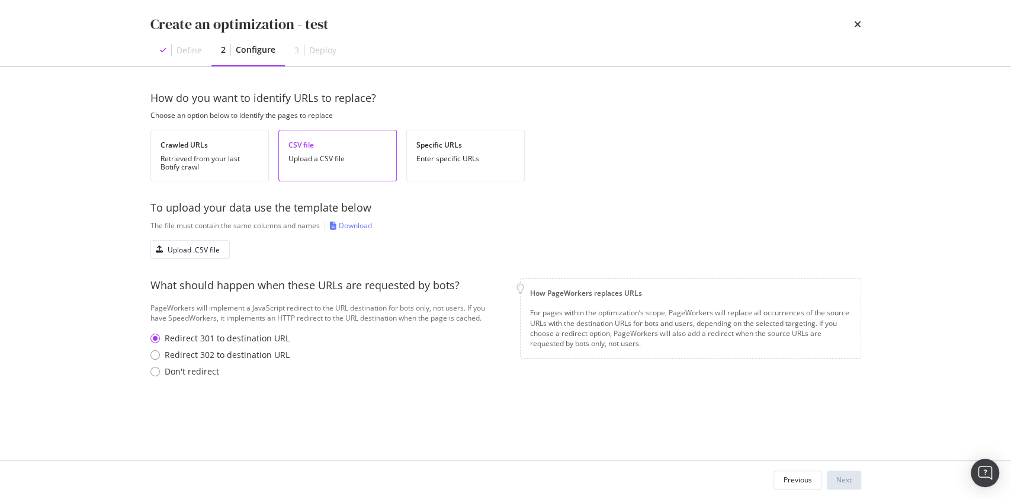
scroll to position [0, 0]
click at [226, 144] on div "Crawled URLs" at bounding box center [209, 145] width 98 height 10
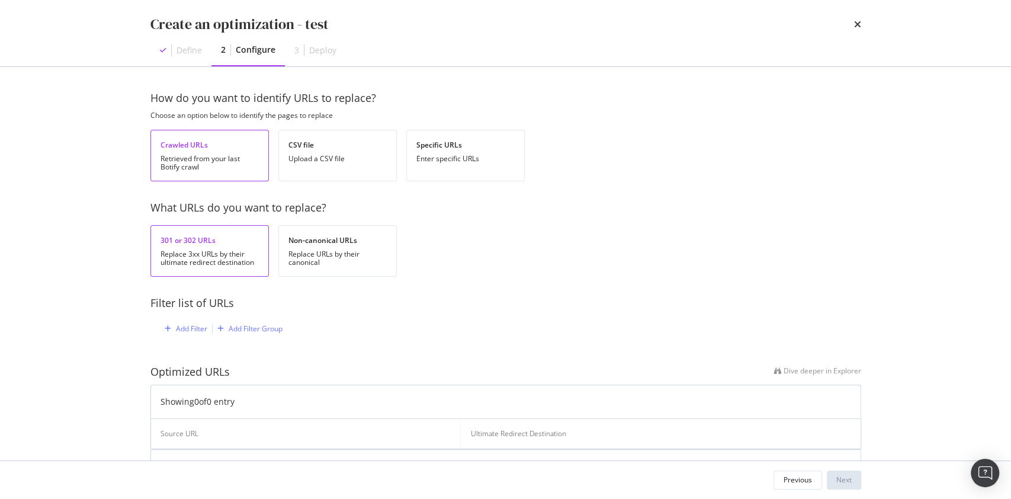
scroll to position [102, 0]
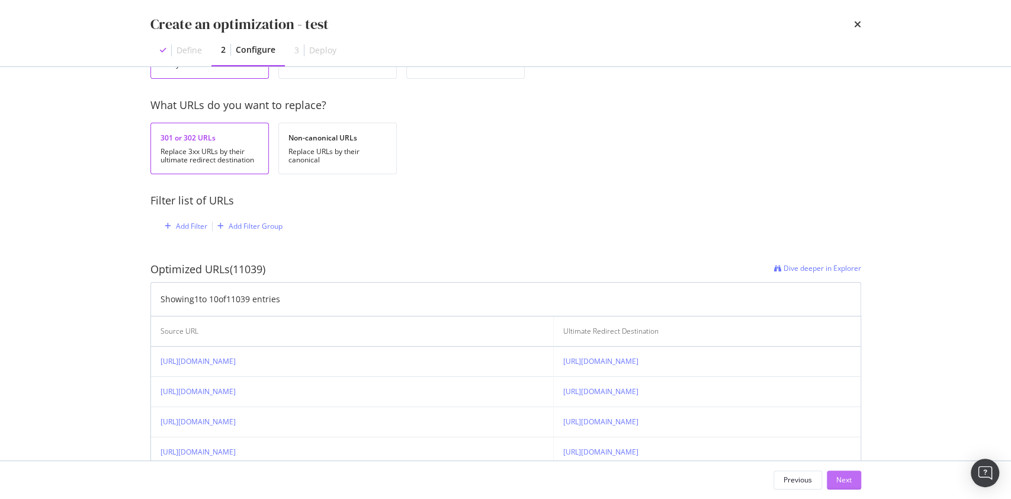
click at [846, 486] on div "Next" at bounding box center [843, 480] width 15 height 18
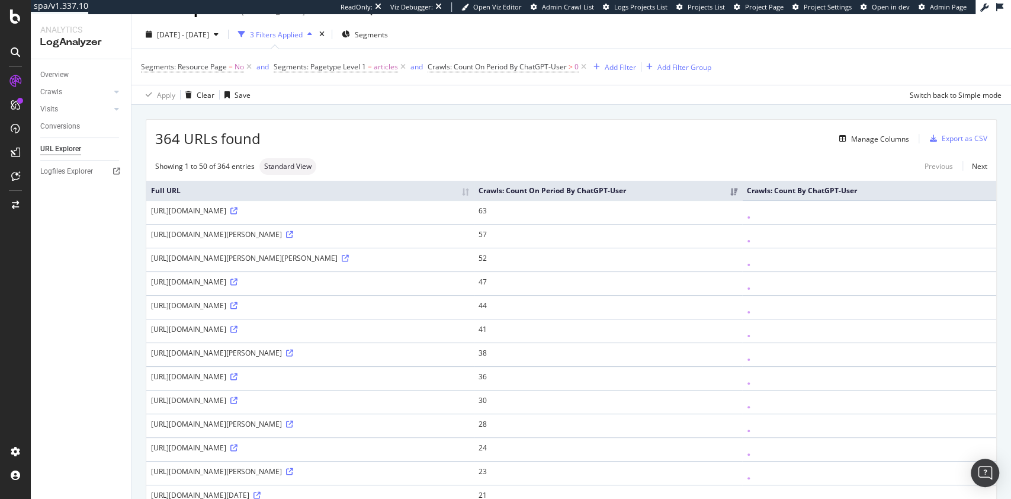
scroll to position [28, 0]
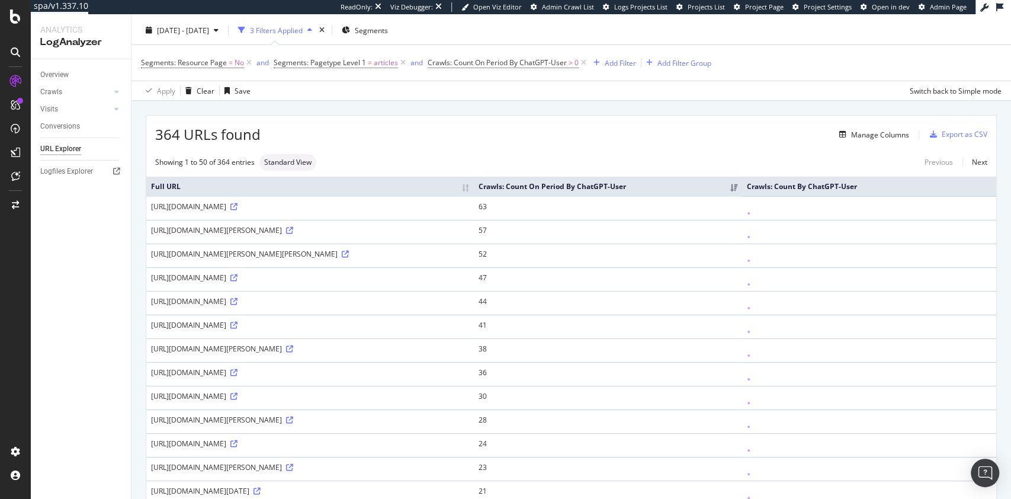
click at [317, 206] on div "[URL][DOMAIN_NAME]" at bounding box center [310, 206] width 318 height 10
click at [317, 206] on div "https://www.uhnd.com/football/2025/08/28/notre-dame-football-depth-chart-week-1…" at bounding box center [310, 206] width 318 height 10
click at [664, 162] on div "Showing 1 to 50 of 364 entries Standard View Previous Next" at bounding box center [571, 162] width 850 height 17
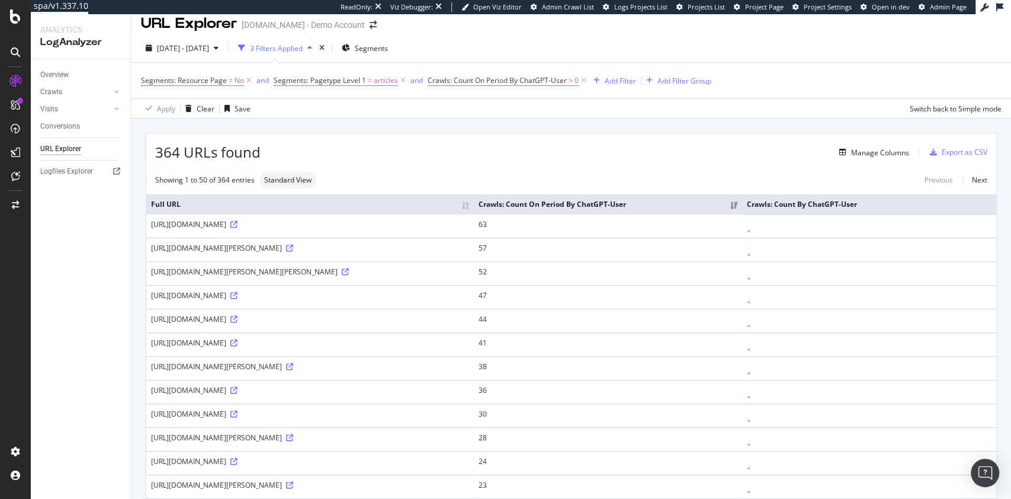
scroll to position [5, 0]
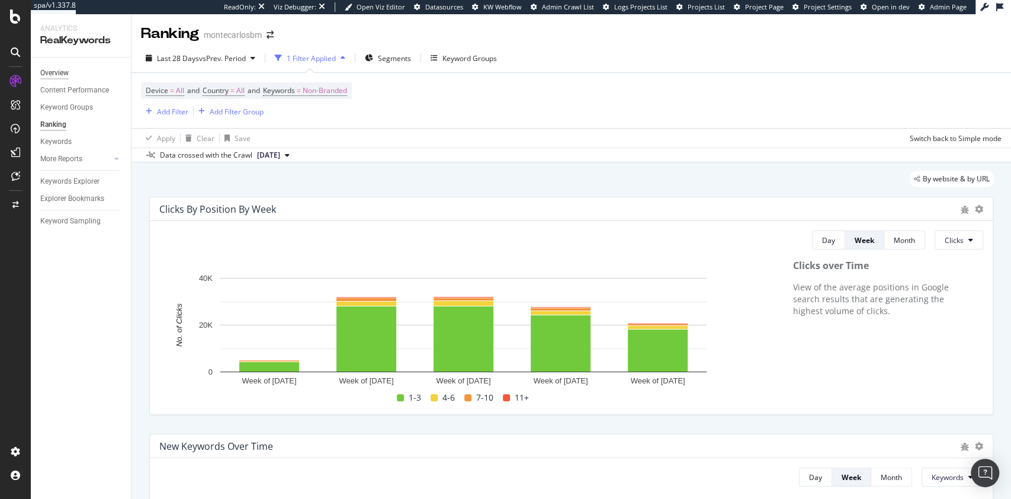
click at [53, 78] on div "Overview" at bounding box center [54, 73] width 28 height 12
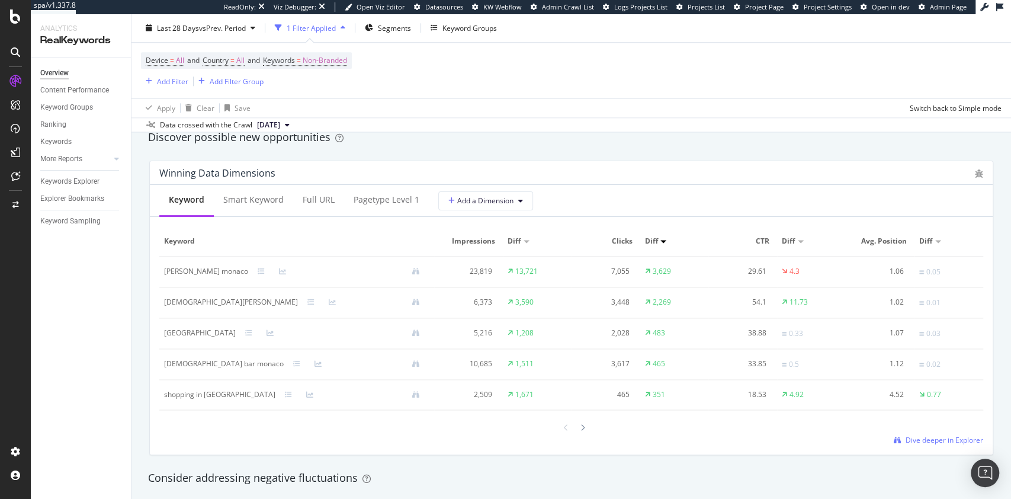
scroll to position [1045, 0]
click at [59, 125] on div "Ranking" at bounding box center [53, 124] width 26 height 12
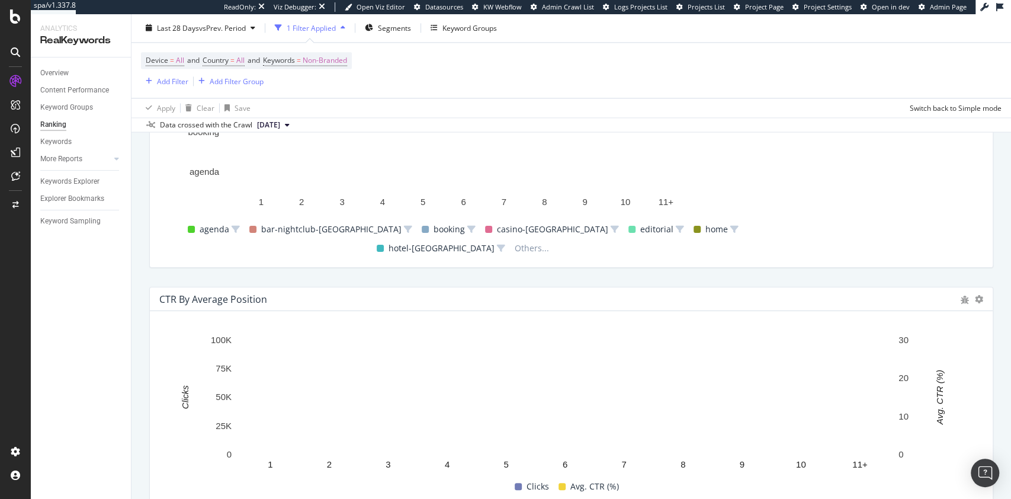
scroll to position [1090, 0]
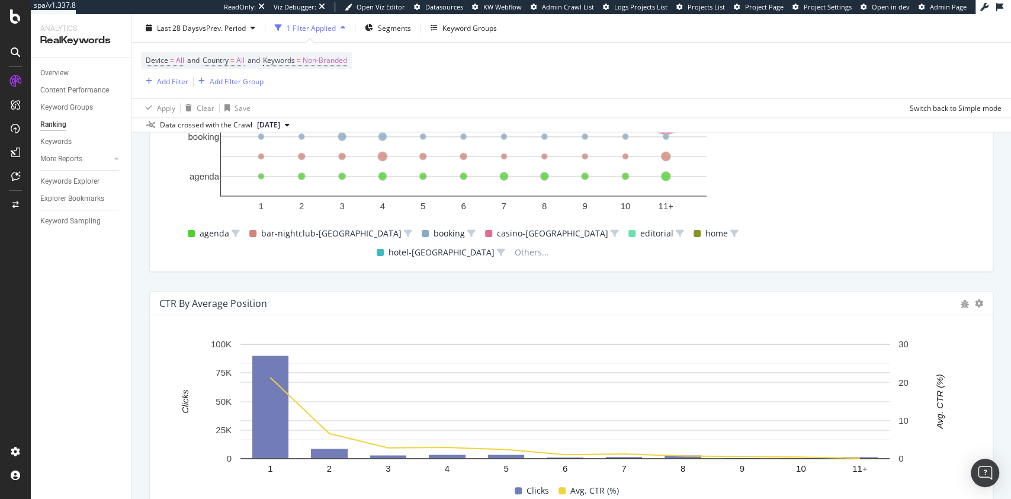
click at [345, 28] on icon "button" at bounding box center [342, 28] width 5 height 7
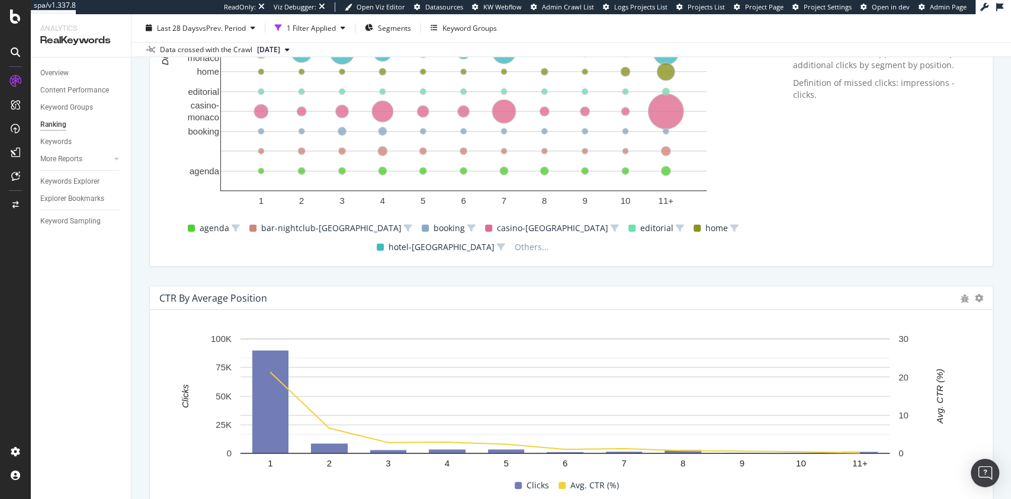
scroll to position [1019, 0]
click at [116, 155] on icon at bounding box center [116, 158] width 5 height 7
click at [57, 213] on div "Content" at bounding box center [58, 210] width 25 height 12
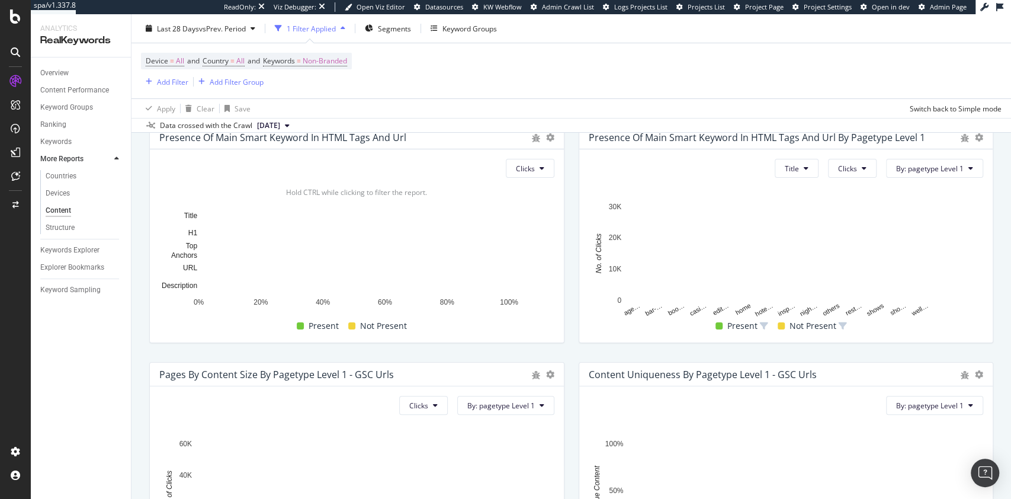
scroll to position [95, 0]
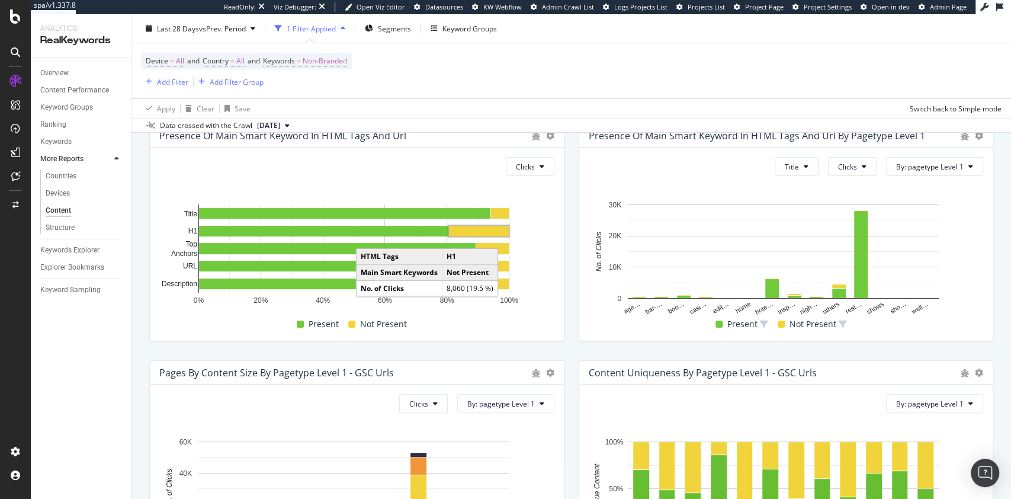
click at [471, 233] on rect "A chart." at bounding box center [479, 231] width 60 height 11
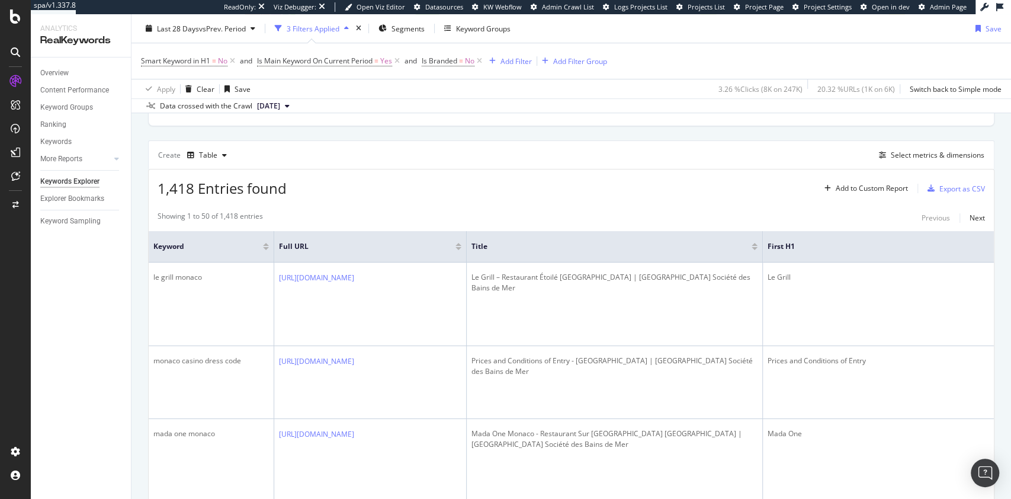
scroll to position [237, 0]
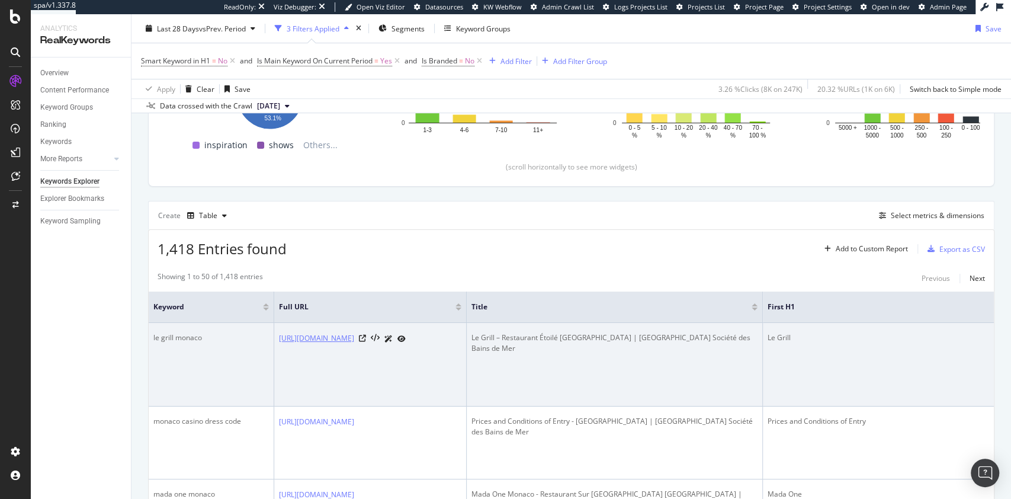
click at [354, 333] on link "[URL][DOMAIN_NAME]" at bounding box center [316, 338] width 75 height 12
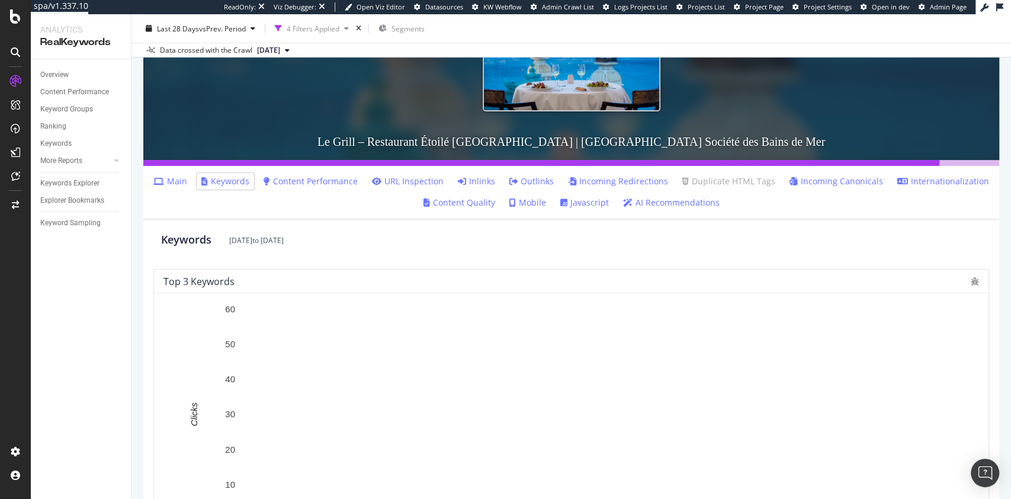
scroll to position [117, 0]
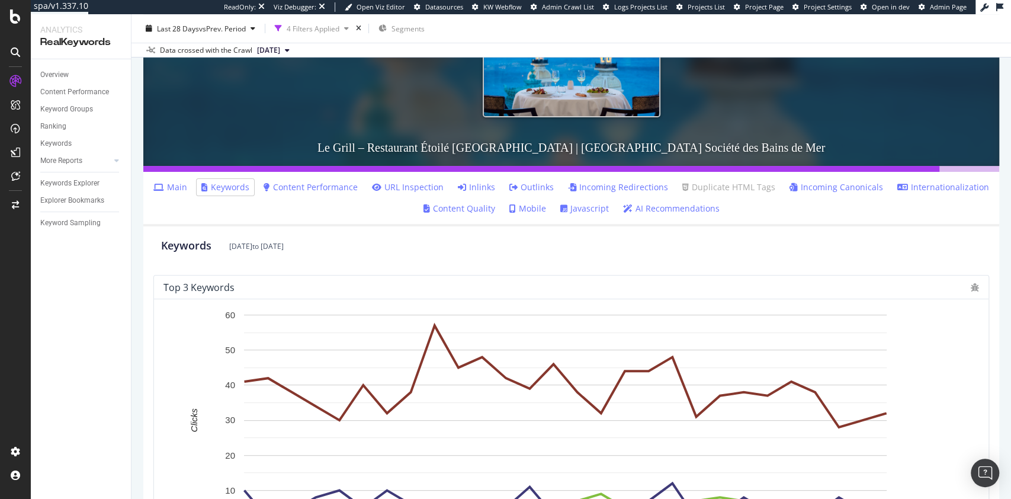
click at [174, 188] on link "Main" at bounding box center [170, 187] width 34 height 12
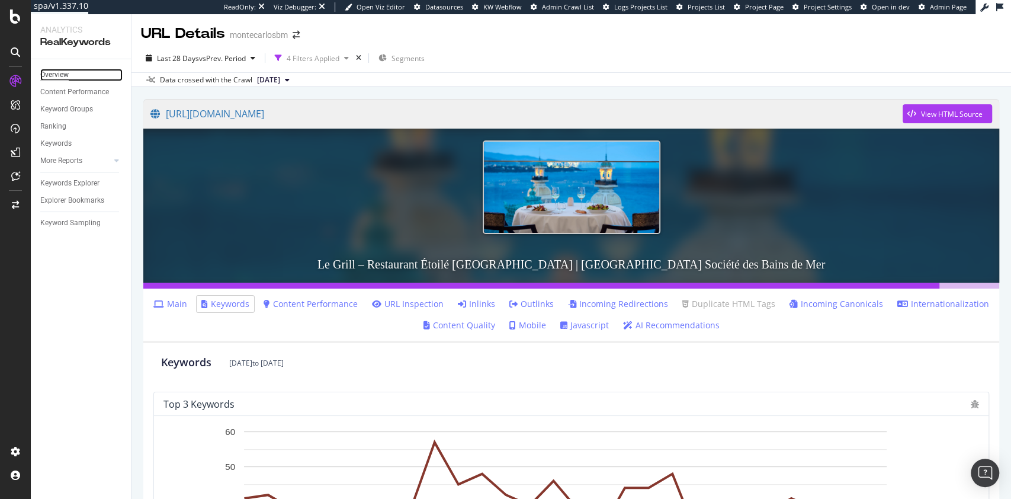
click at [60, 73] on div "Overview" at bounding box center [54, 75] width 28 height 12
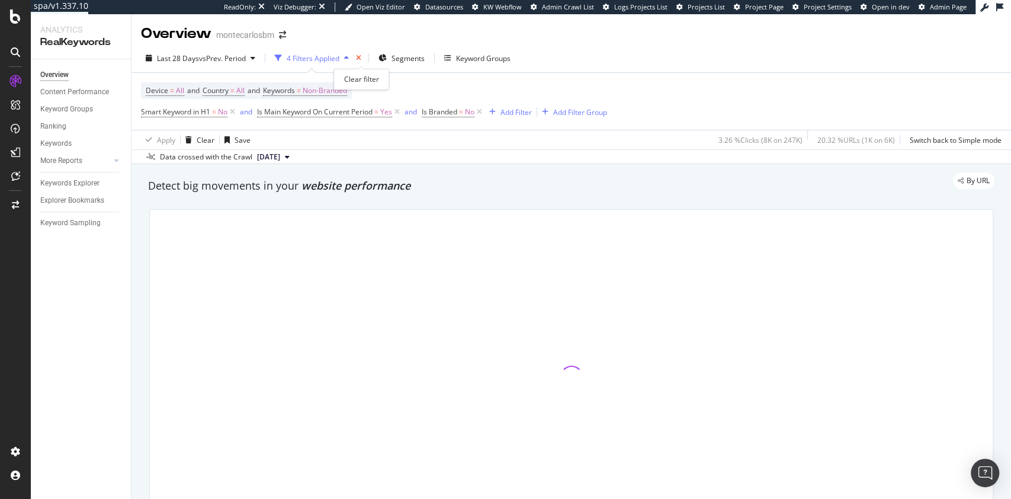
click at [361, 56] on icon "times" at bounding box center [358, 57] width 5 height 7
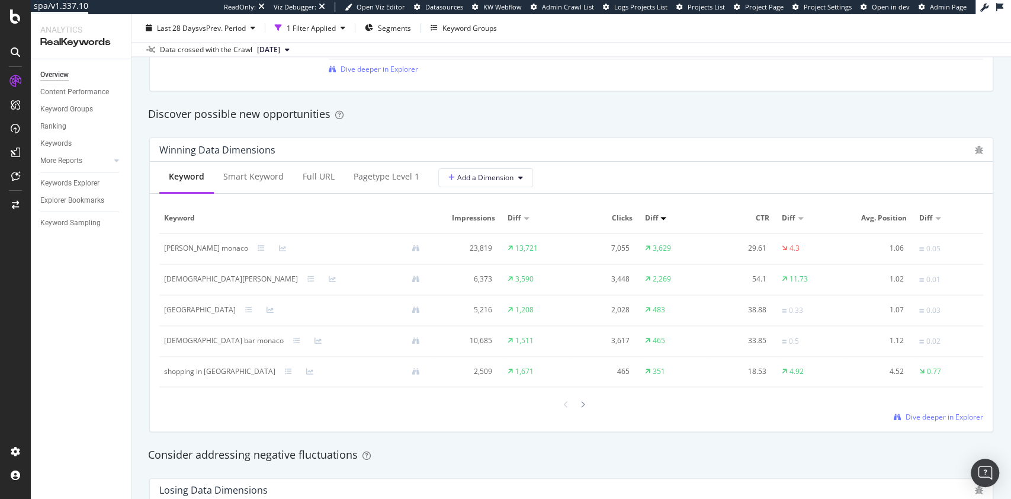
scroll to position [992, 0]
